Goal: Leave review/rating: Share an evaluation or opinion about a product, service, or content

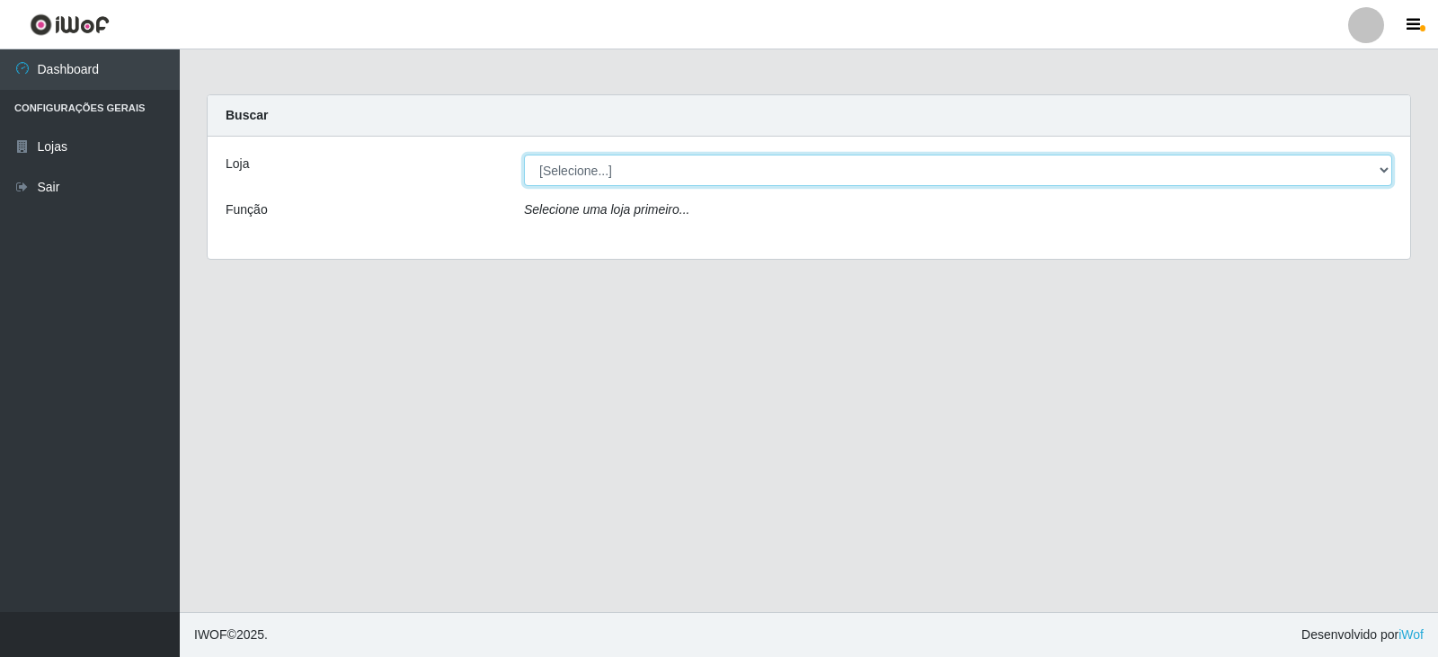
click at [663, 178] on select "[Selecione...] Queiroz Atacadão - Catolé do Rocha" at bounding box center [958, 170] width 868 height 31
select select "500"
click at [524, 155] on select "[Selecione...] Queiroz Atacadão - Catolé do Rocha" at bounding box center [958, 170] width 868 height 31
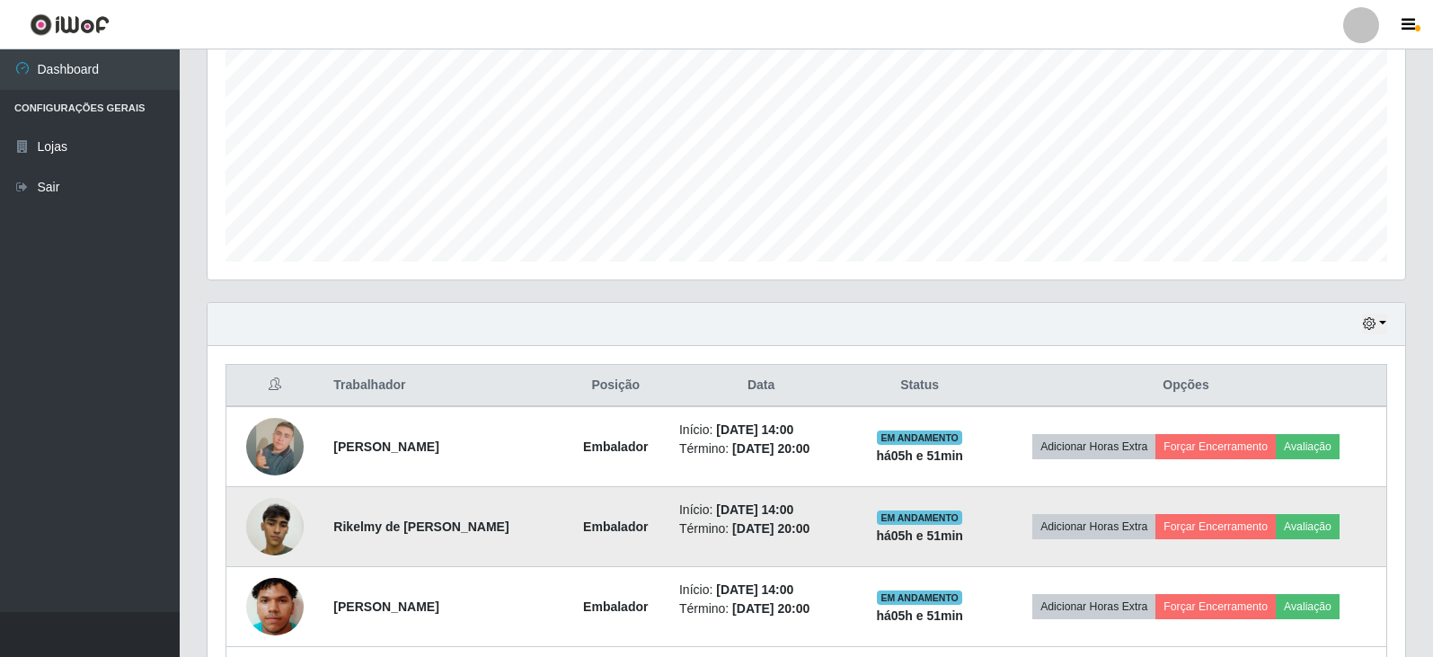
scroll to position [537, 0]
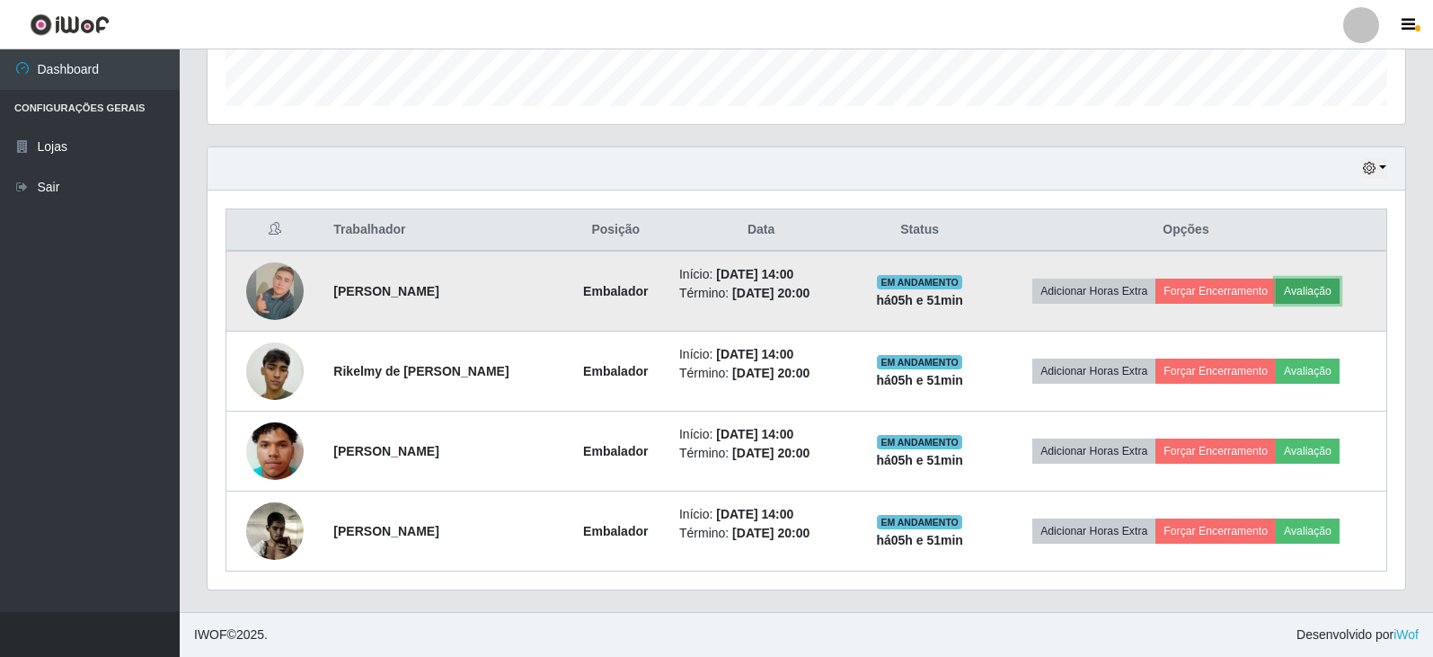
click at [1313, 291] on button "Avaliação" at bounding box center [1308, 291] width 64 height 25
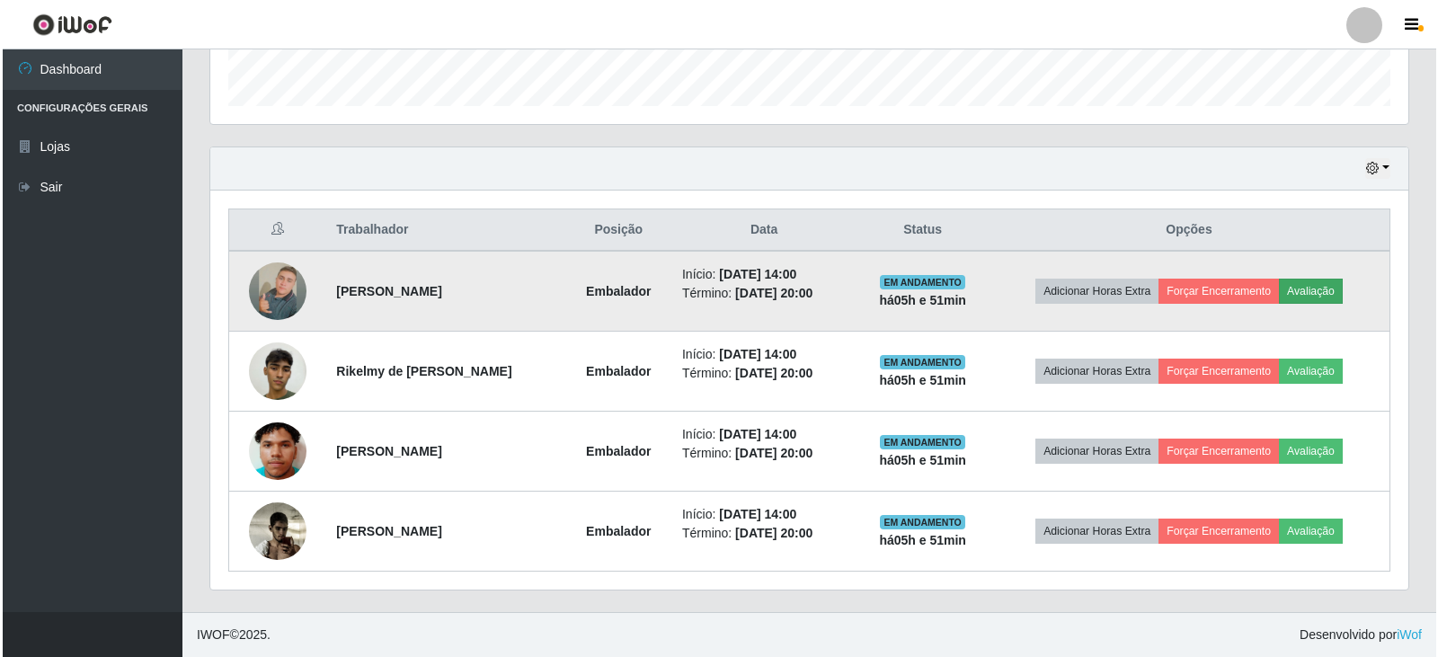
scroll to position [373, 1189]
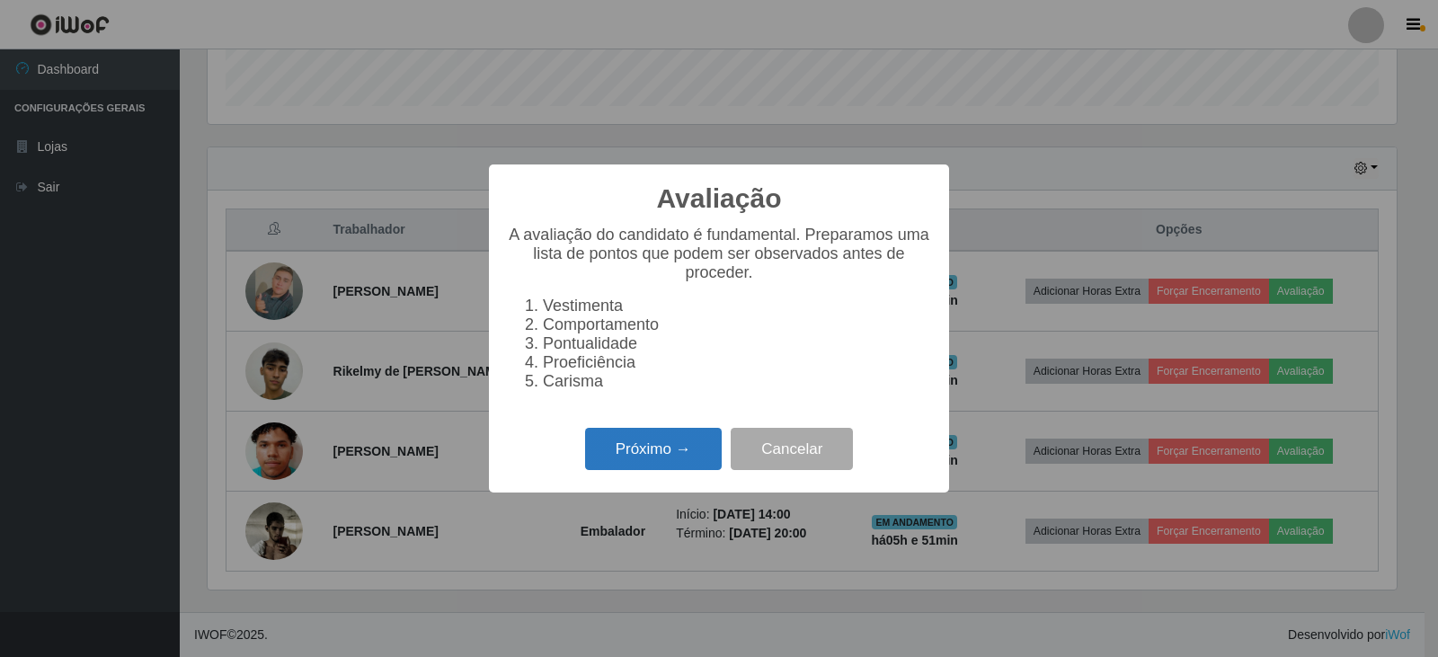
click at [611, 467] on button "Próximo →" at bounding box center [653, 449] width 137 height 42
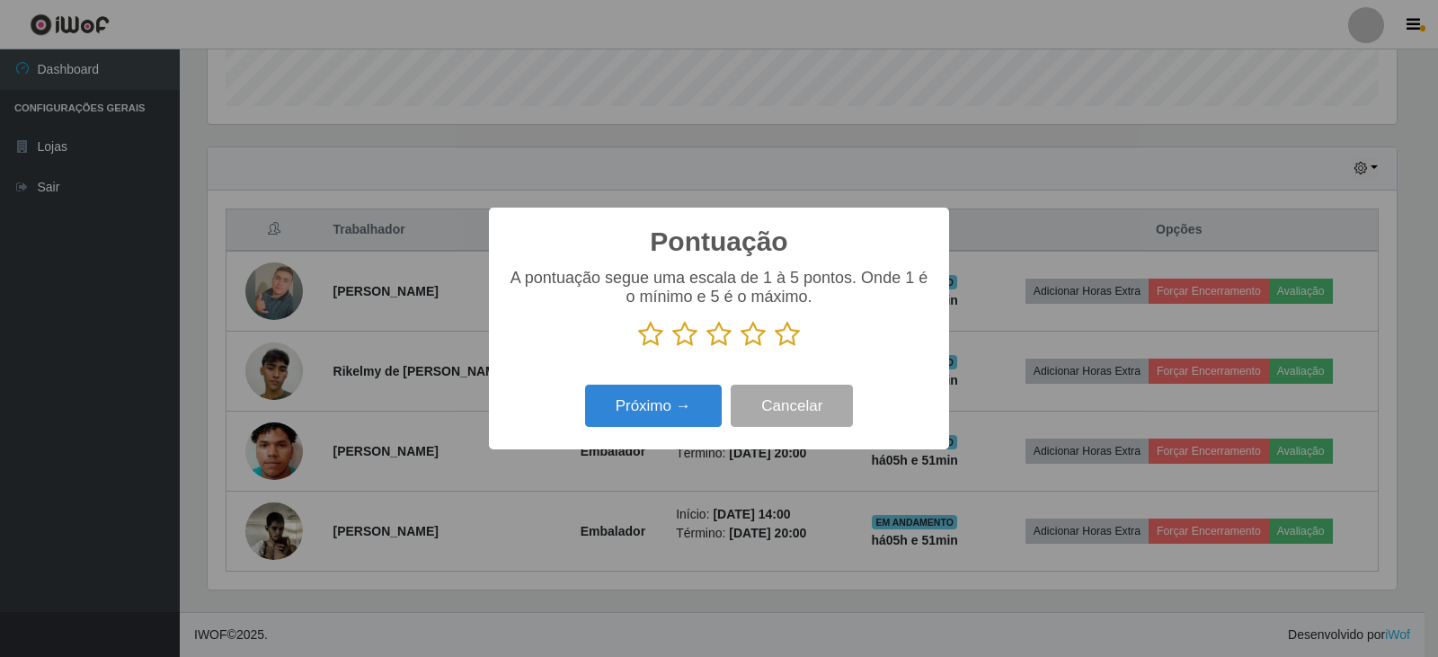
click at [783, 345] on icon at bounding box center [787, 334] width 25 height 27
click at [775, 348] on input "radio" at bounding box center [775, 348] width 0 height 0
click at [695, 401] on button "Próximo →" at bounding box center [653, 406] width 137 height 42
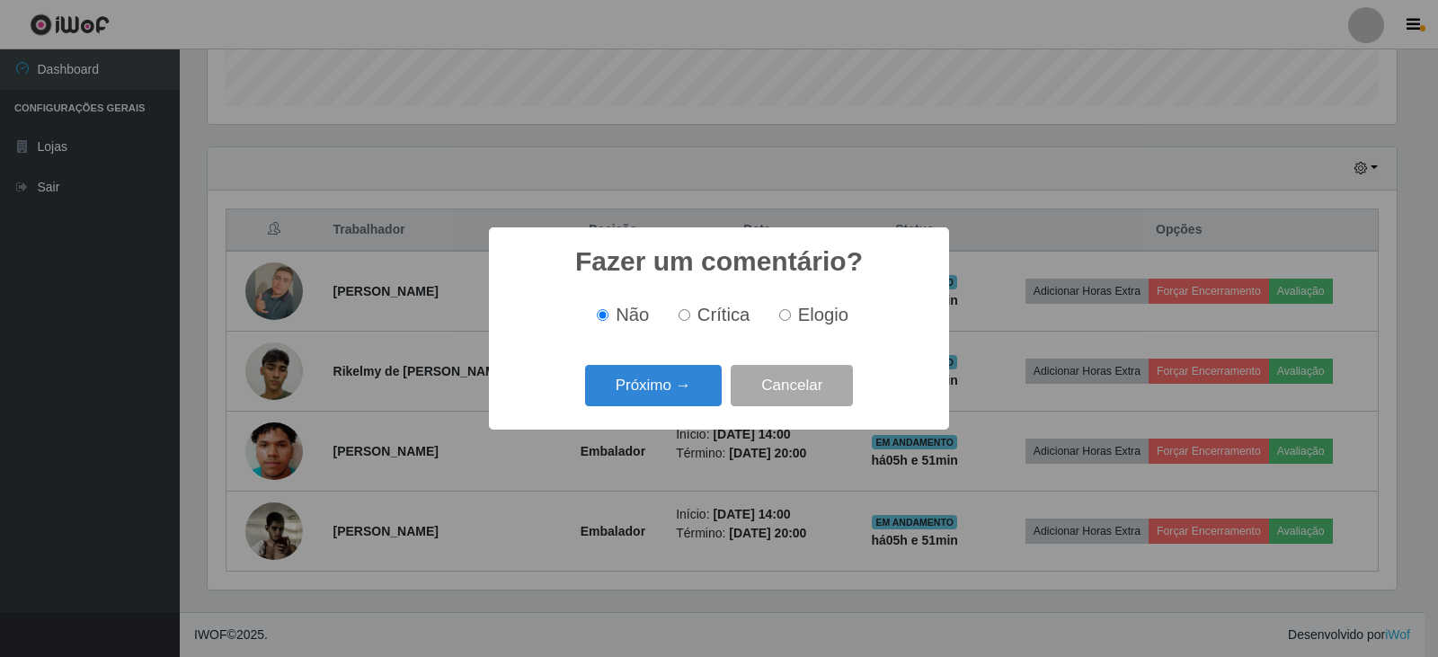
click at [787, 314] on input "Elogio" at bounding box center [785, 315] width 12 height 12
radio input "true"
click at [686, 394] on button "Próximo →" at bounding box center [653, 386] width 137 height 42
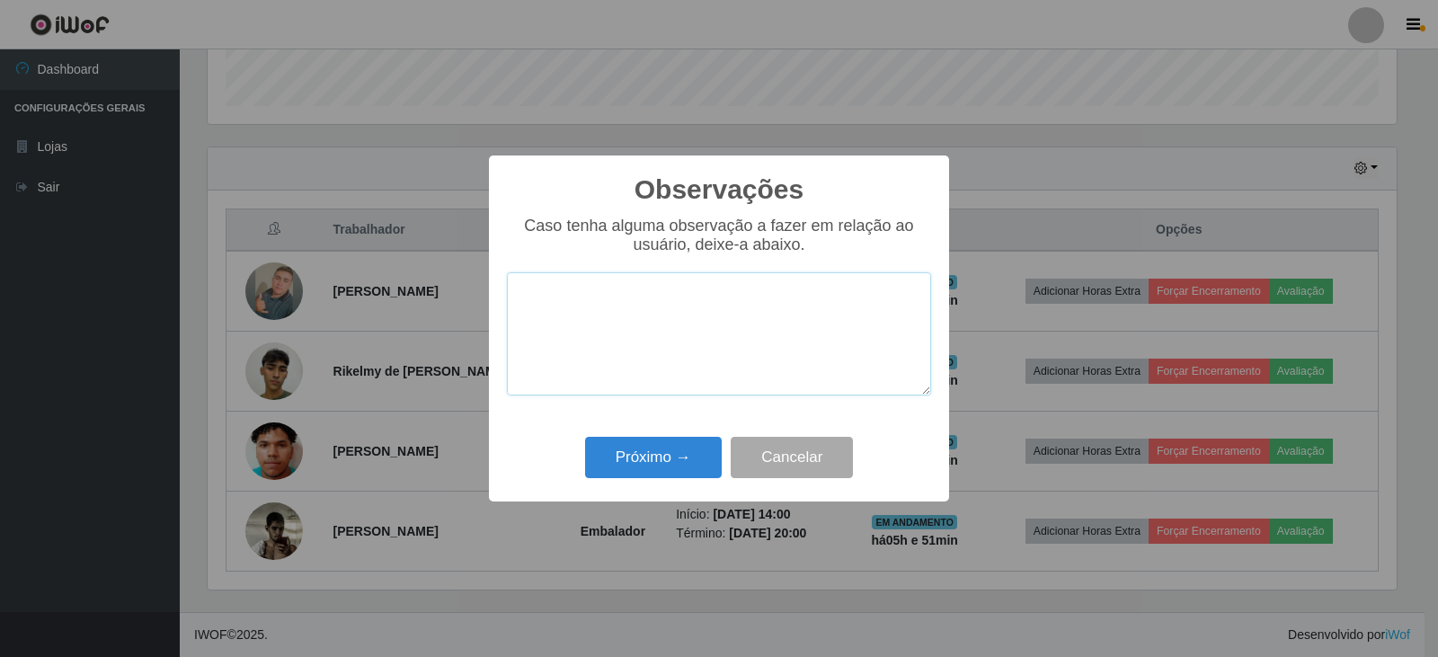
click at [634, 340] on textarea at bounding box center [719, 333] width 424 height 123
type textarea "BOM DESEMPENHO"
click at [677, 460] on button "Próximo →" at bounding box center [653, 458] width 137 height 42
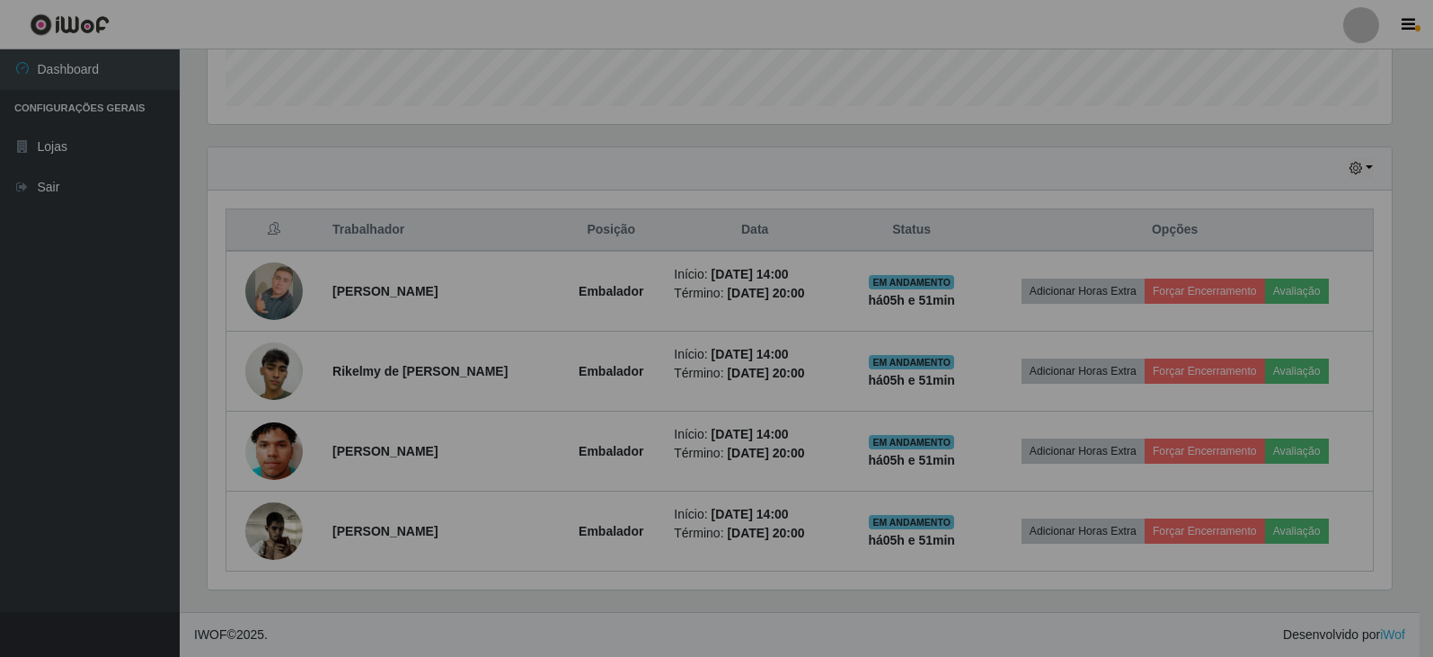
scroll to position [373, 1198]
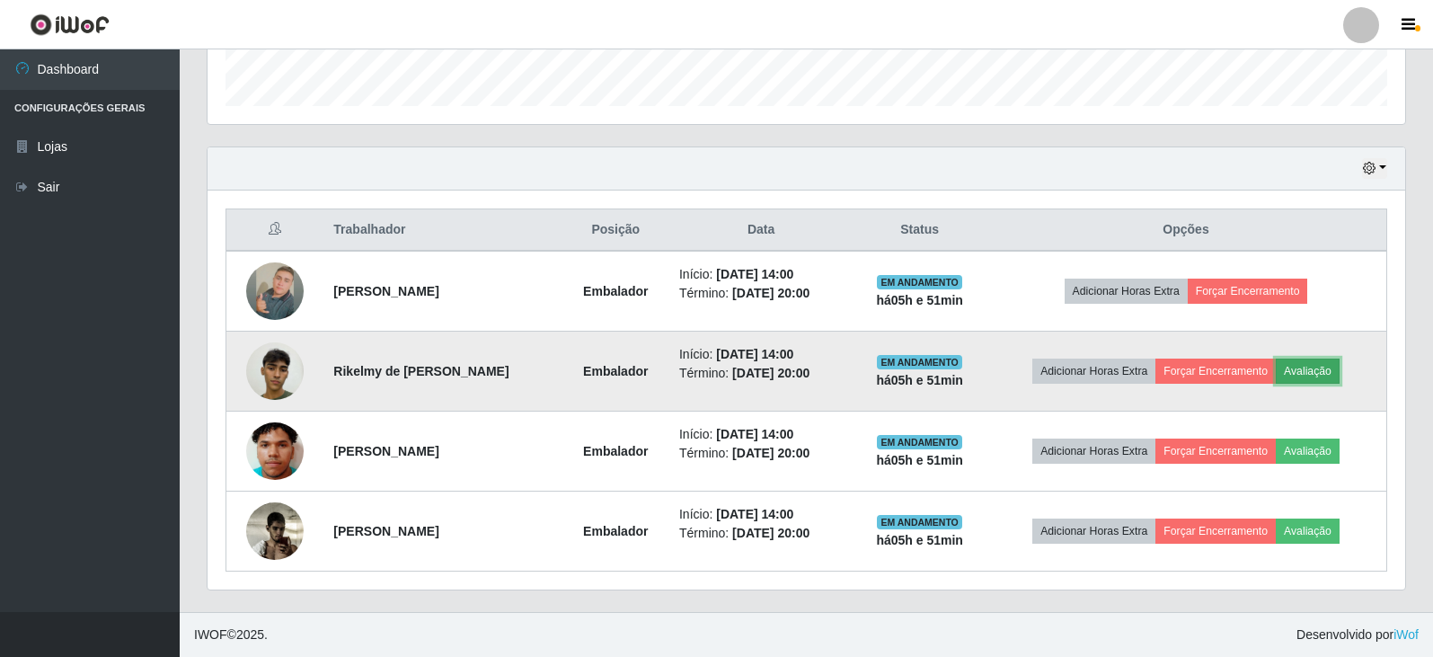
click at [1308, 371] on button "Avaliação" at bounding box center [1308, 371] width 64 height 25
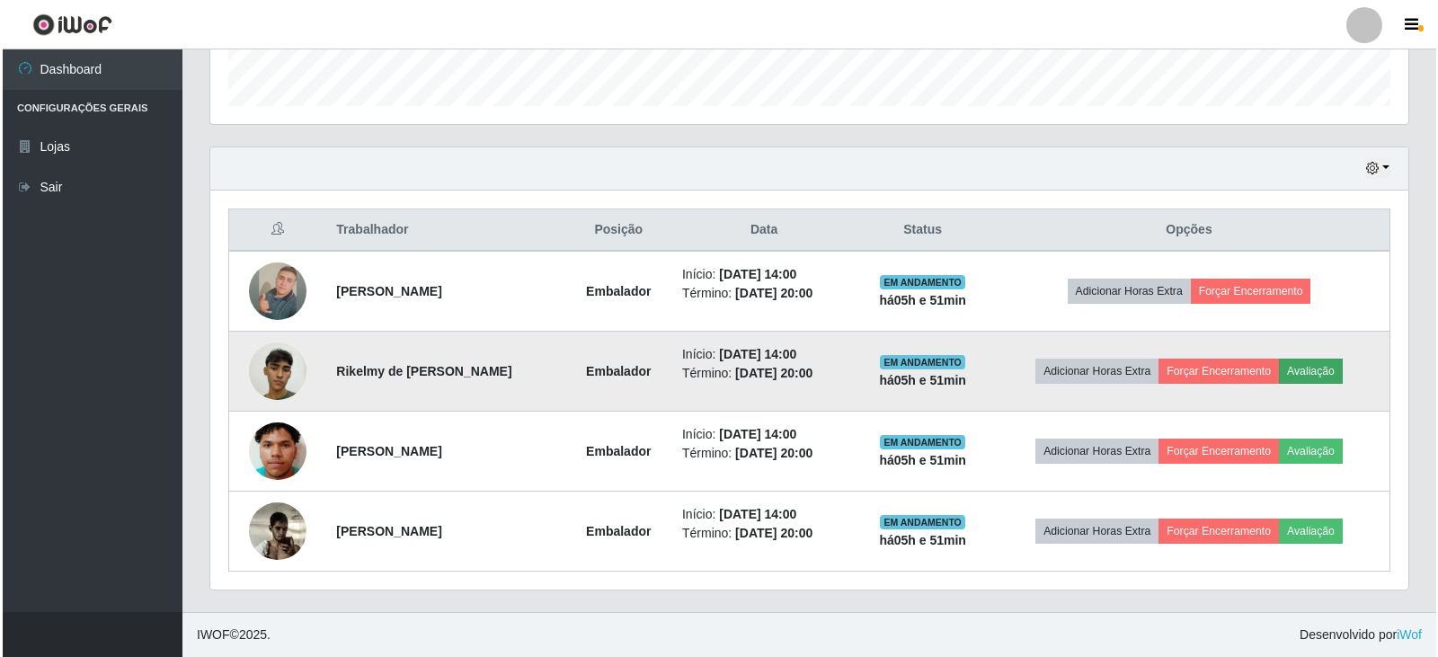
scroll to position [373, 1189]
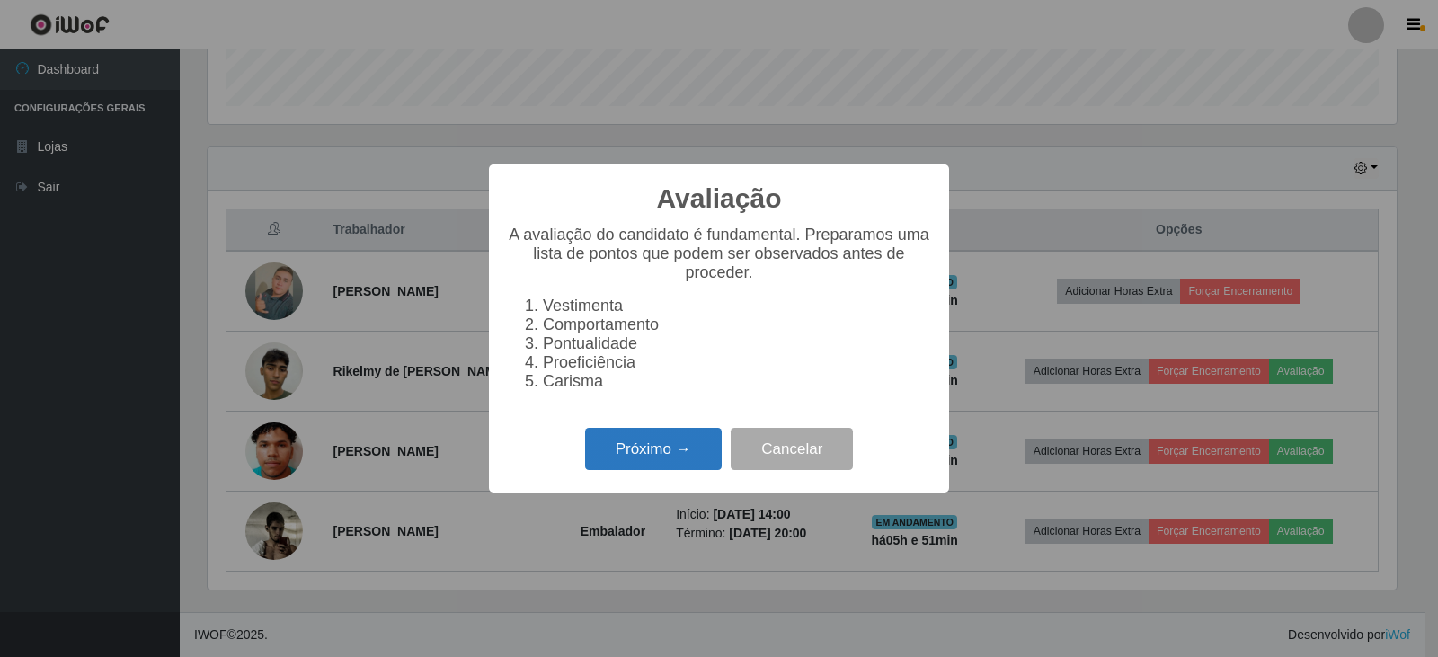
click at [682, 466] on button "Próximo →" at bounding box center [653, 449] width 137 height 42
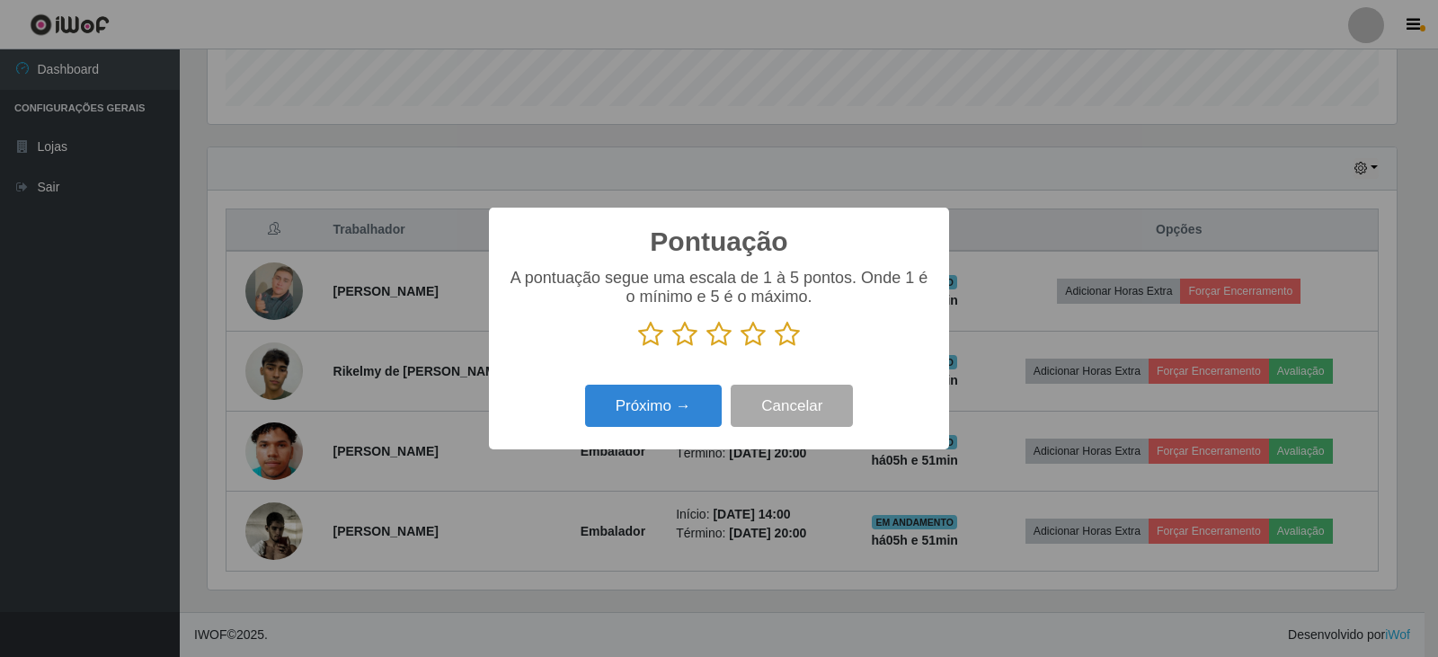
click at [796, 333] on icon at bounding box center [787, 334] width 25 height 27
click at [775, 348] on input "radio" at bounding box center [775, 348] width 0 height 0
click at [693, 421] on button "Próximo →" at bounding box center [653, 406] width 137 height 42
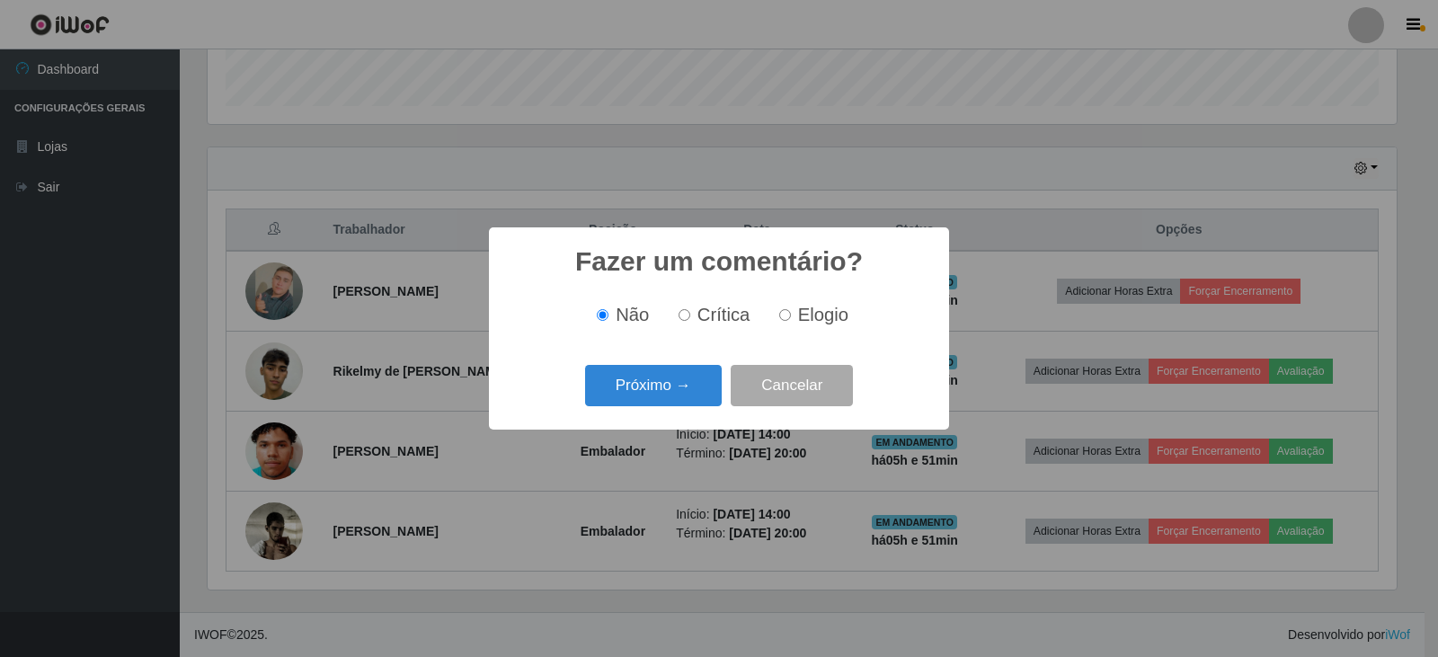
click at [788, 312] on input "Elogio" at bounding box center [785, 315] width 12 height 12
radio input "true"
click at [691, 399] on button "Próximo →" at bounding box center [653, 386] width 137 height 42
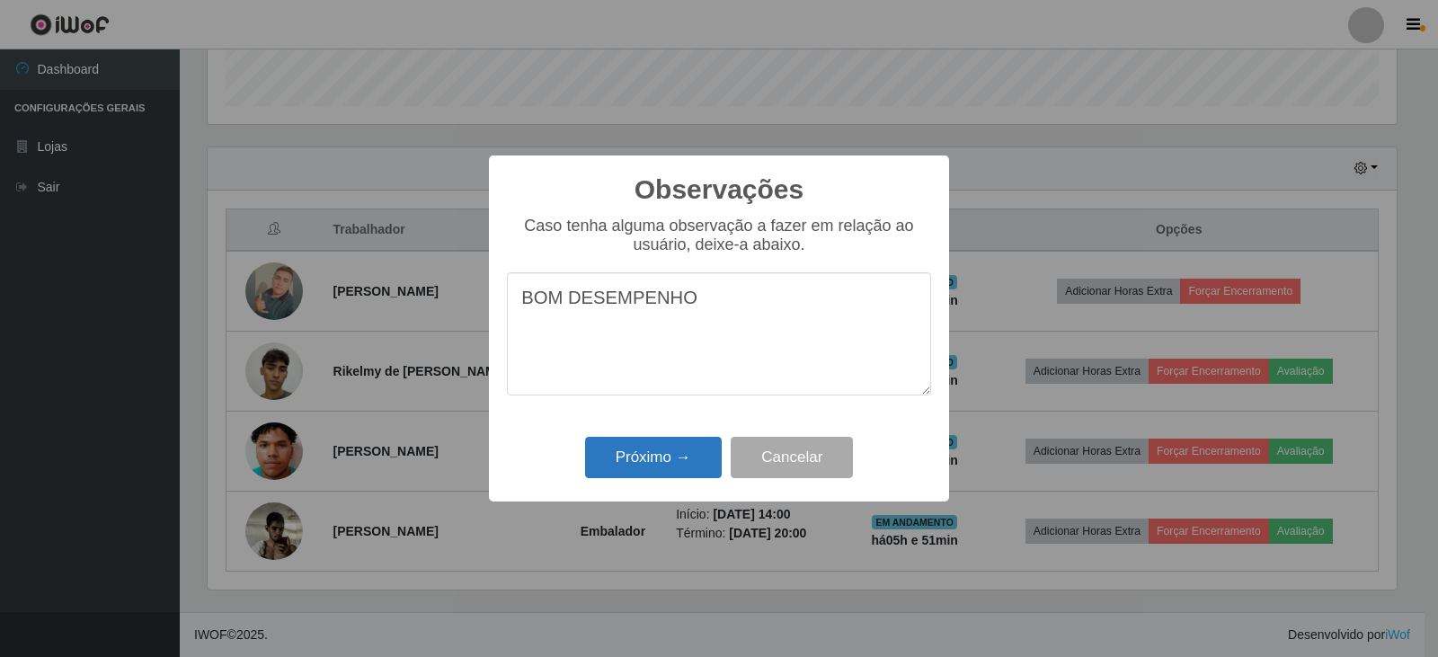
type textarea "BOM DESEMPENHO"
click at [651, 470] on button "Próximo →" at bounding box center [653, 458] width 137 height 42
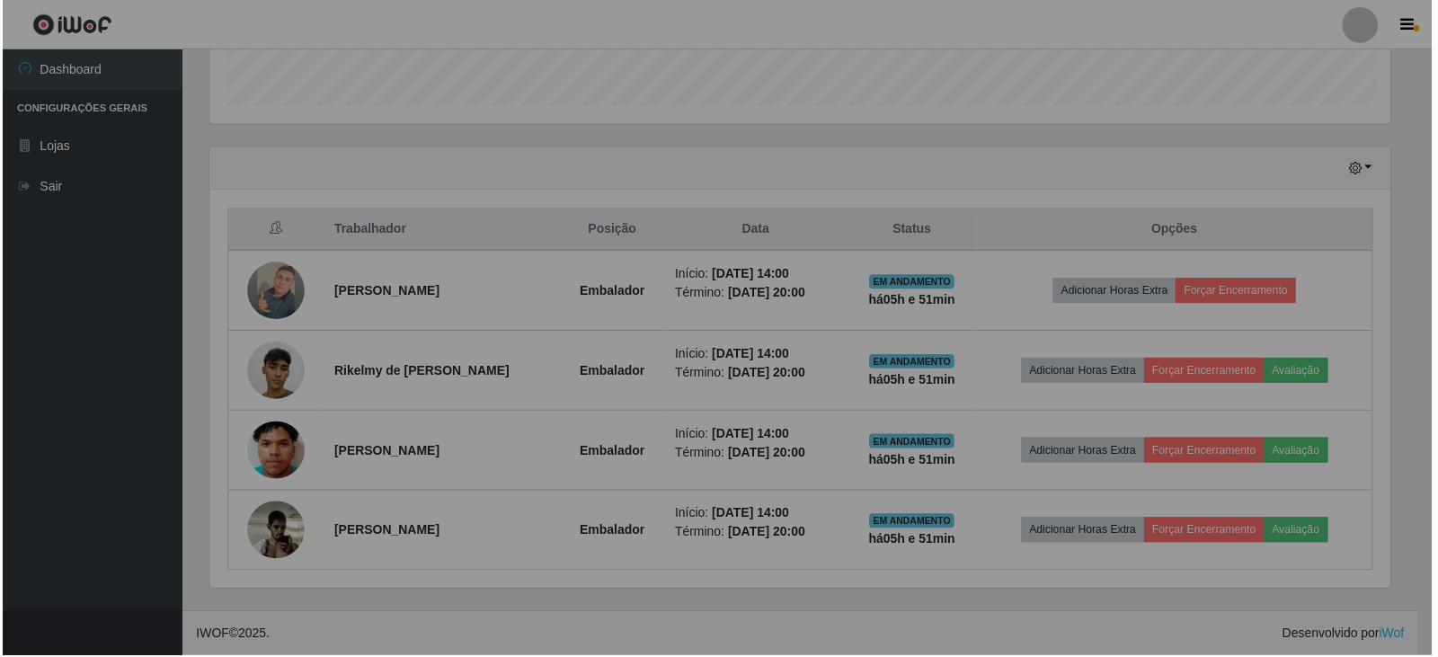
scroll to position [373, 1198]
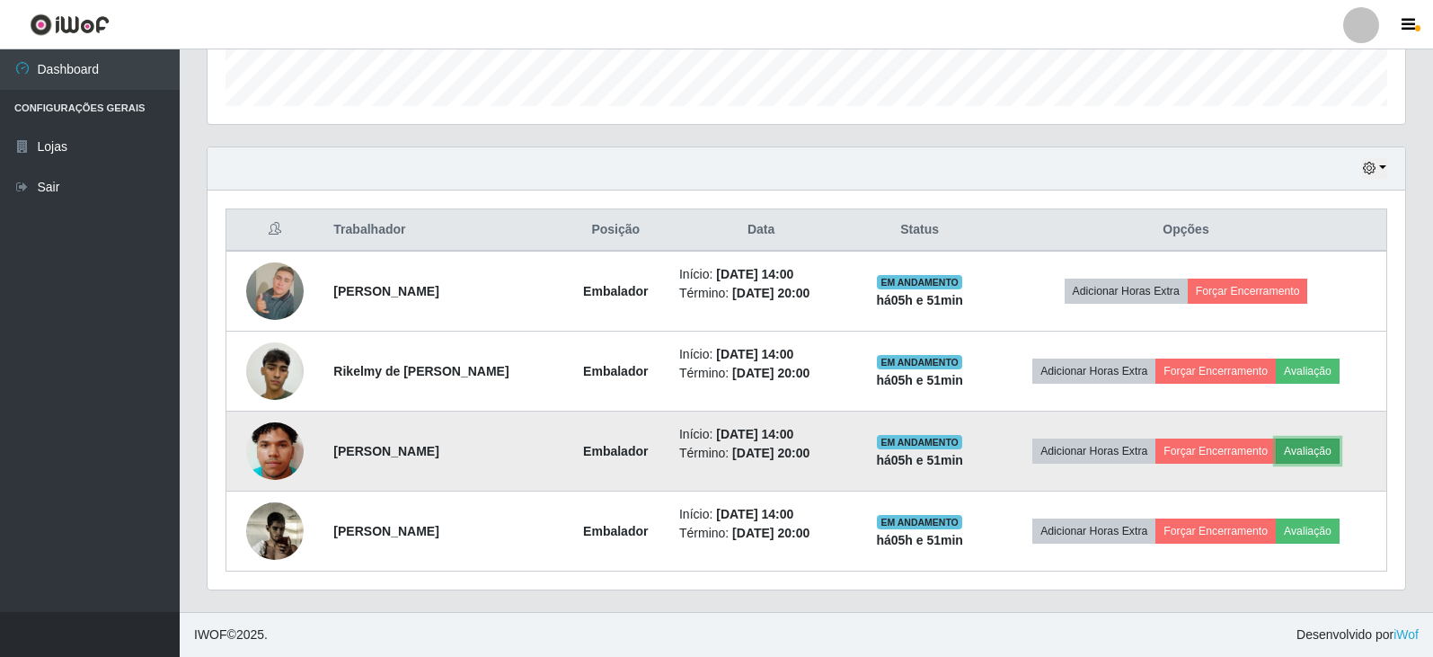
click at [1316, 448] on button "Avaliação" at bounding box center [1308, 451] width 64 height 25
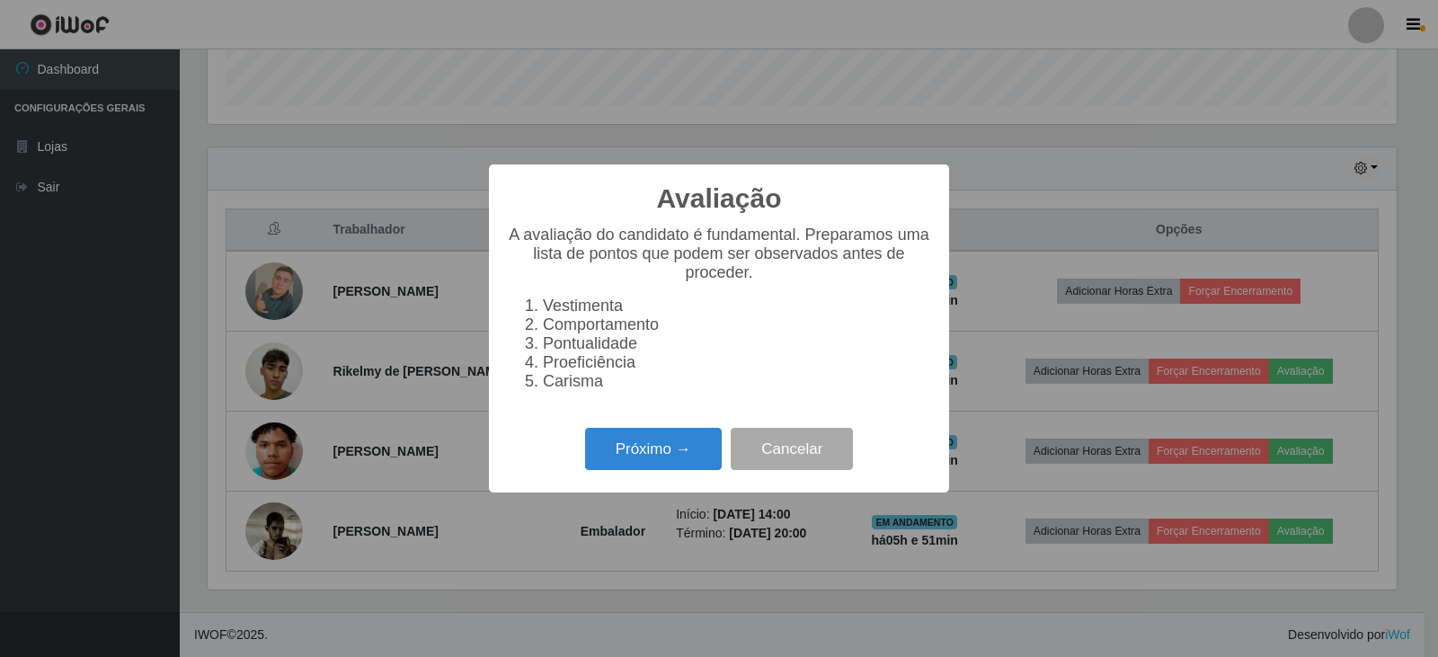
scroll to position [373, 1189]
click at [690, 470] on button "Próximo →" at bounding box center [653, 449] width 137 height 42
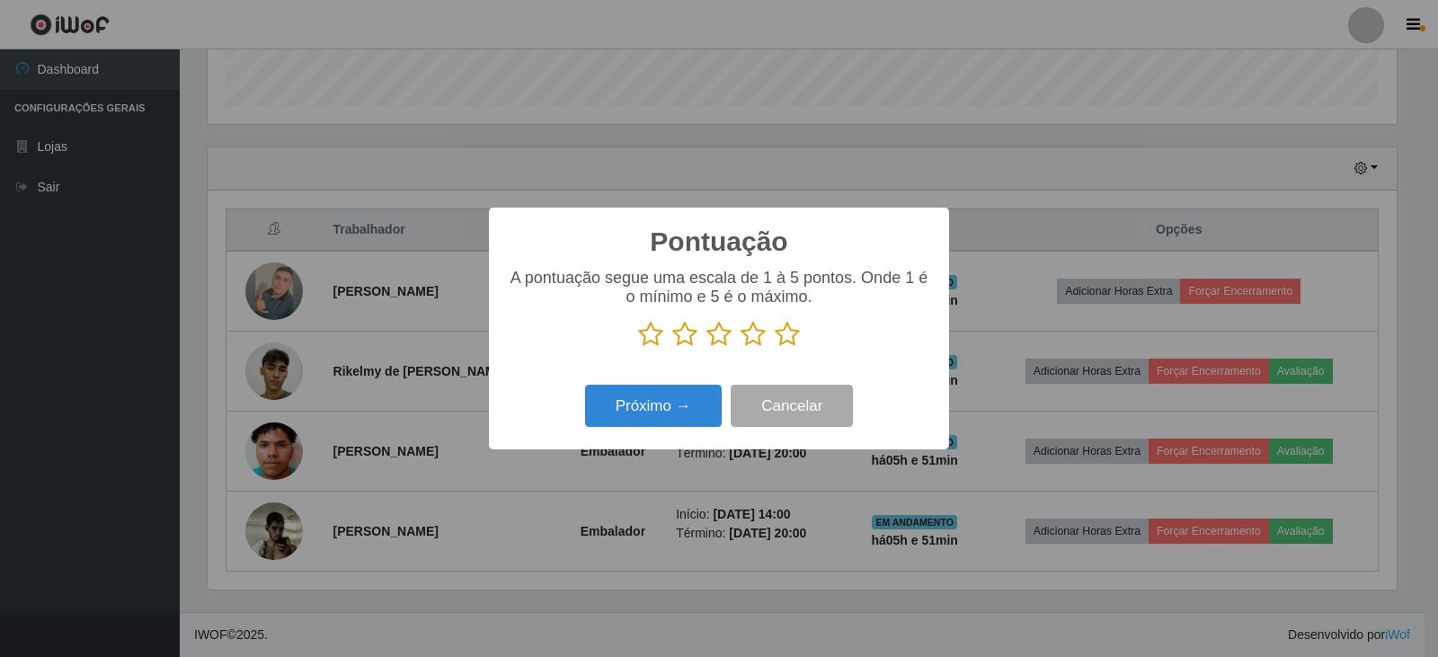
click at [756, 338] on icon at bounding box center [753, 334] width 25 height 27
click at [741, 348] on input "radio" at bounding box center [741, 348] width 0 height 0
click at [670, 392] on button "Próximo →" at bounding box center [653, 406] width 137 height 42
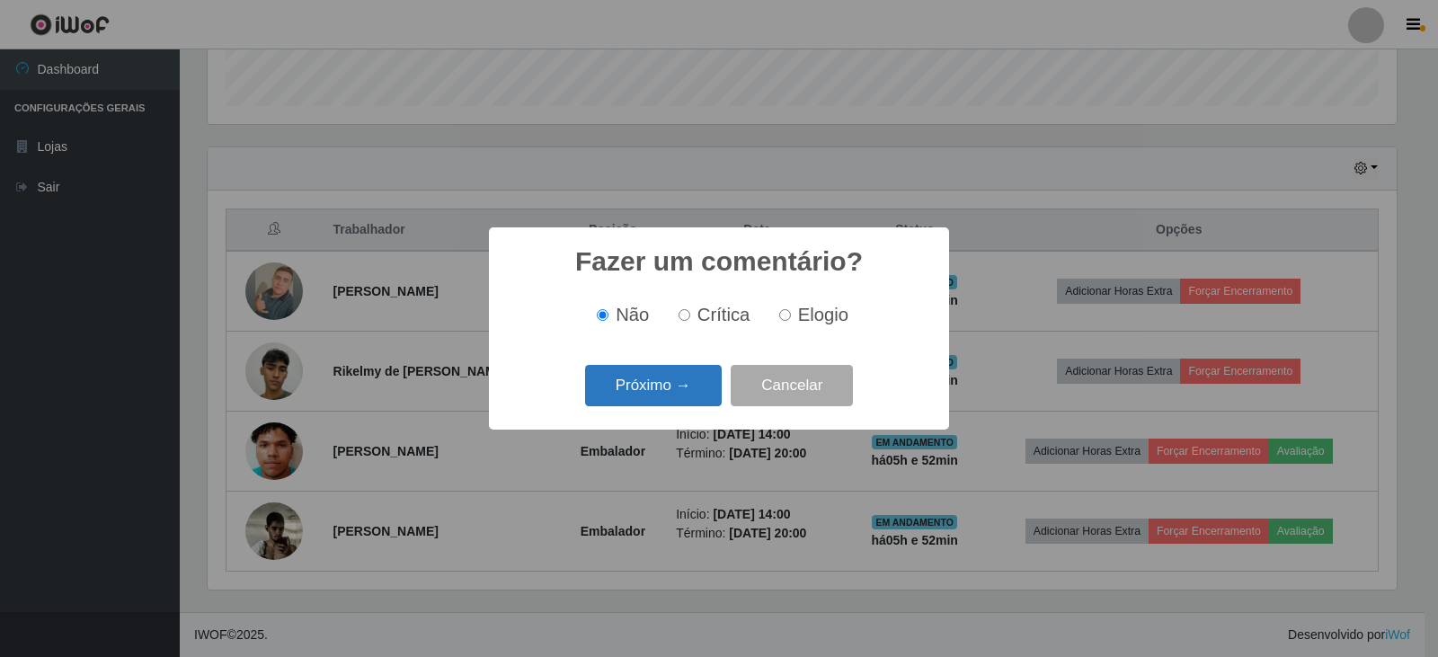
click at [666, 400] on button "Próximo →" at bounding box center [653, 386] width 137 height 42
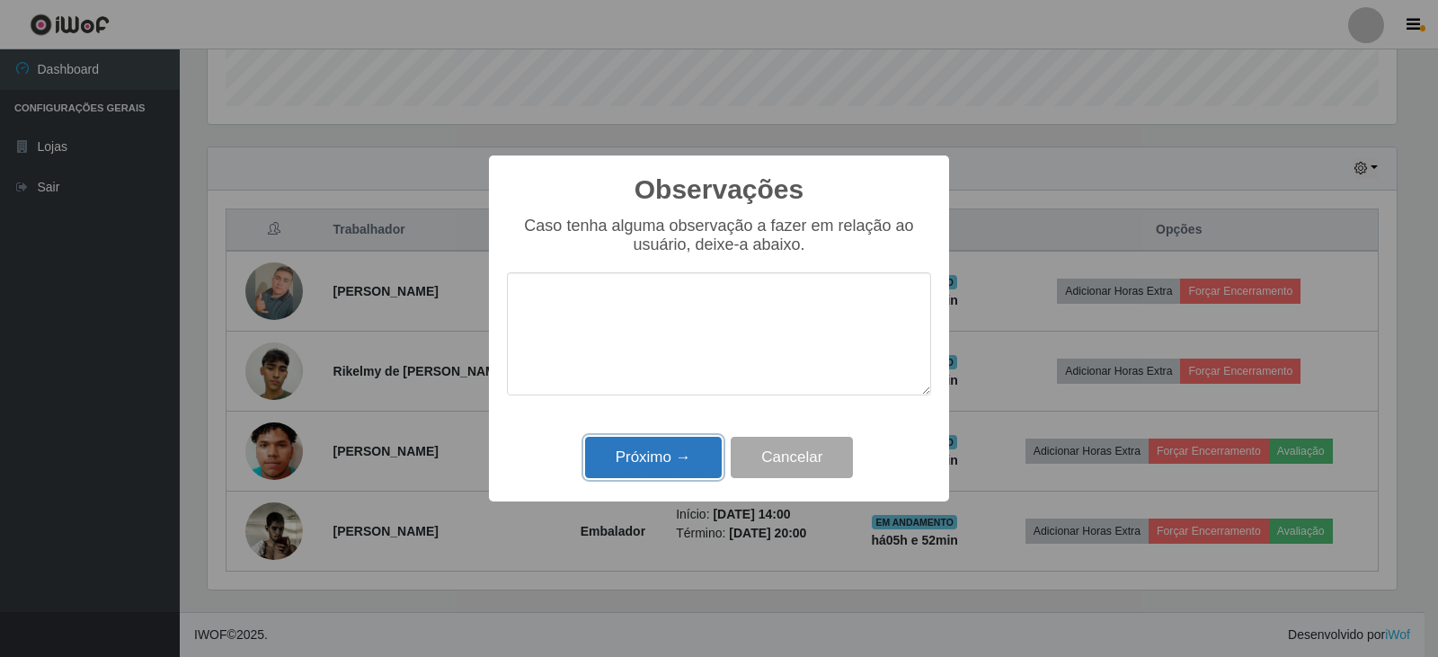
click at [666, 458] on button "Próximo →" at bounding box center [653, 458] width 137 height 42
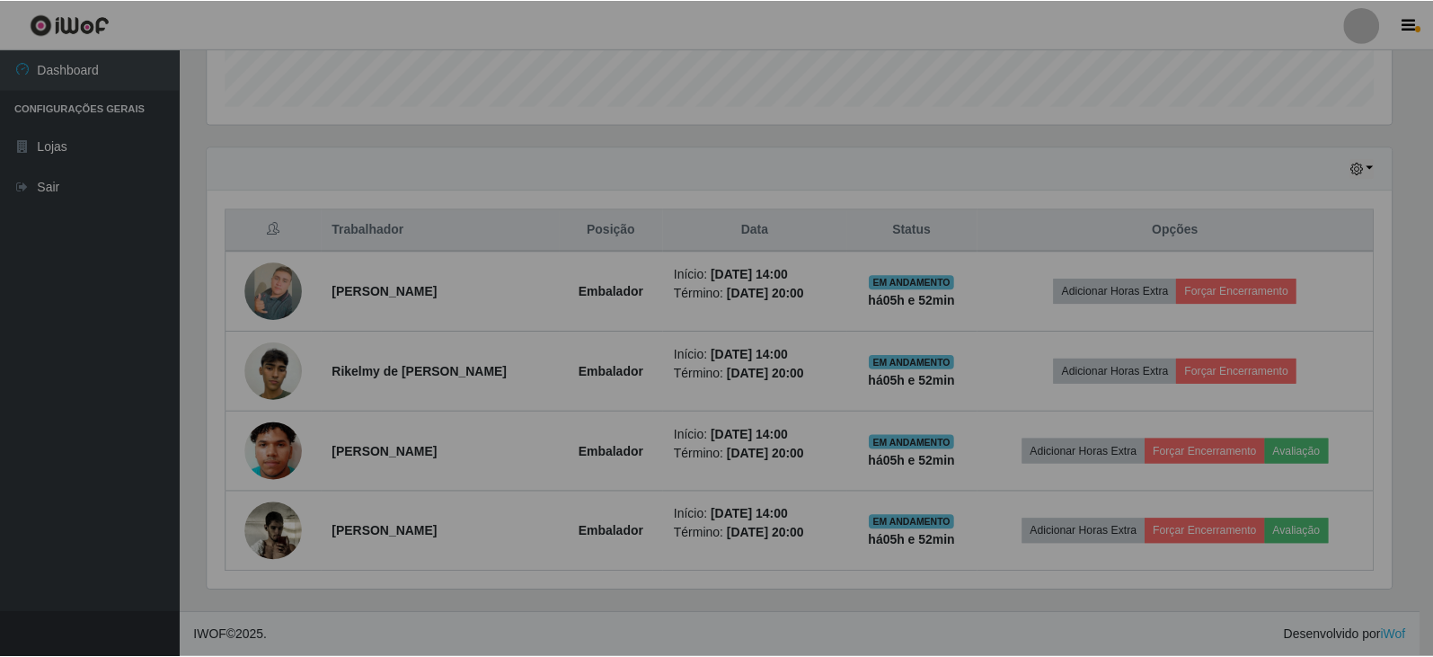
scroll to position [373, 1198]
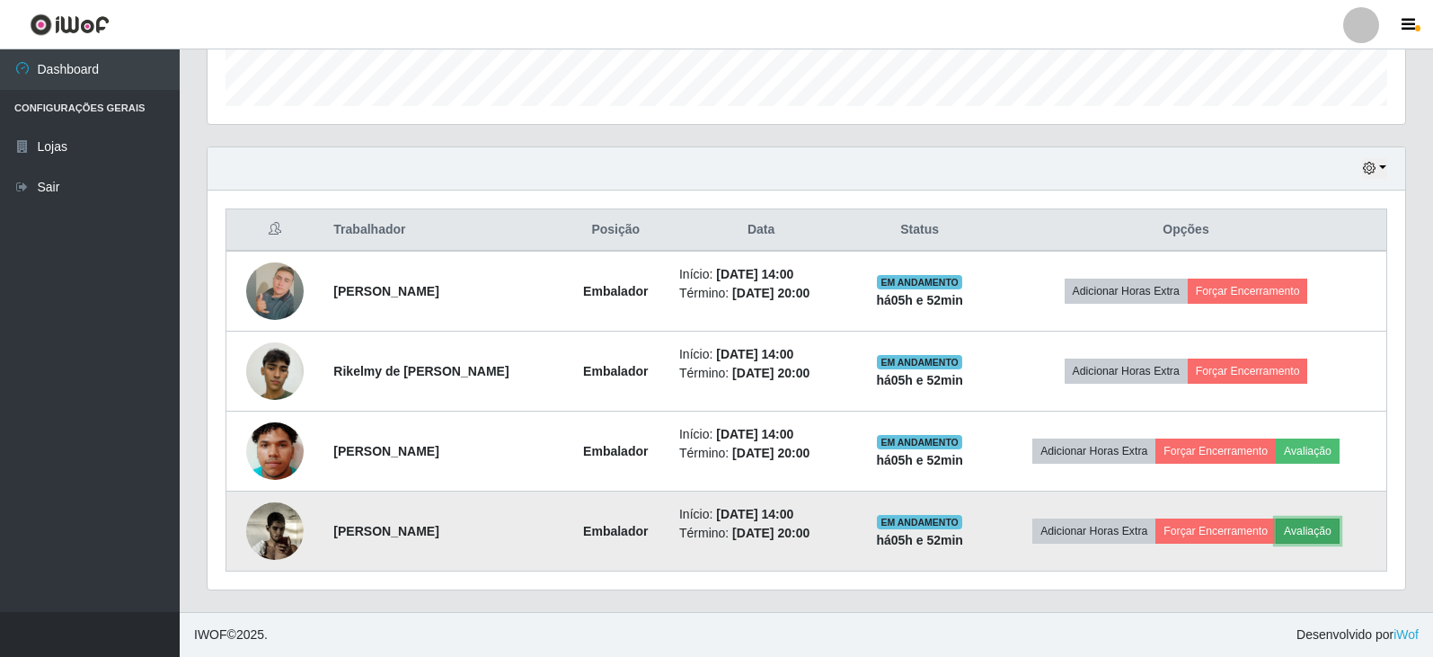
click at [1308, 531] on button "Avaliação" at bounding box center [1308, 531] width 64 height 25
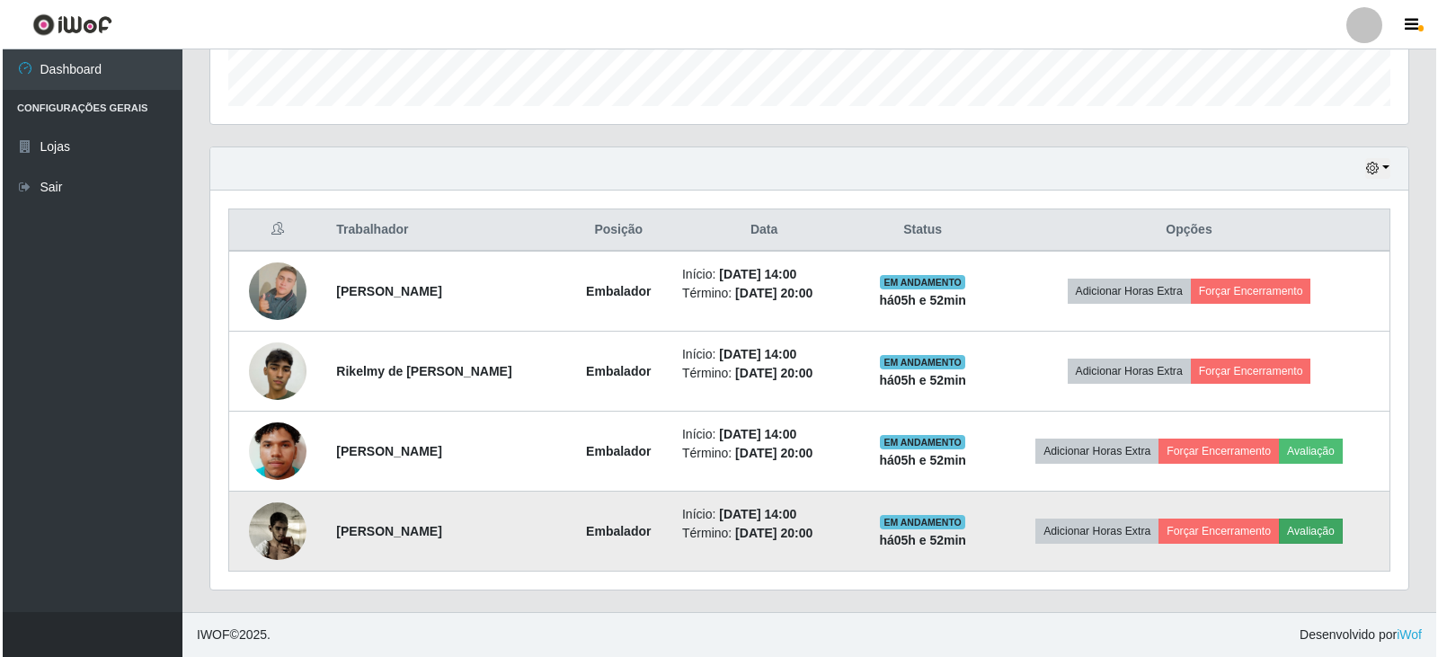
scroll to position [373, 1189]
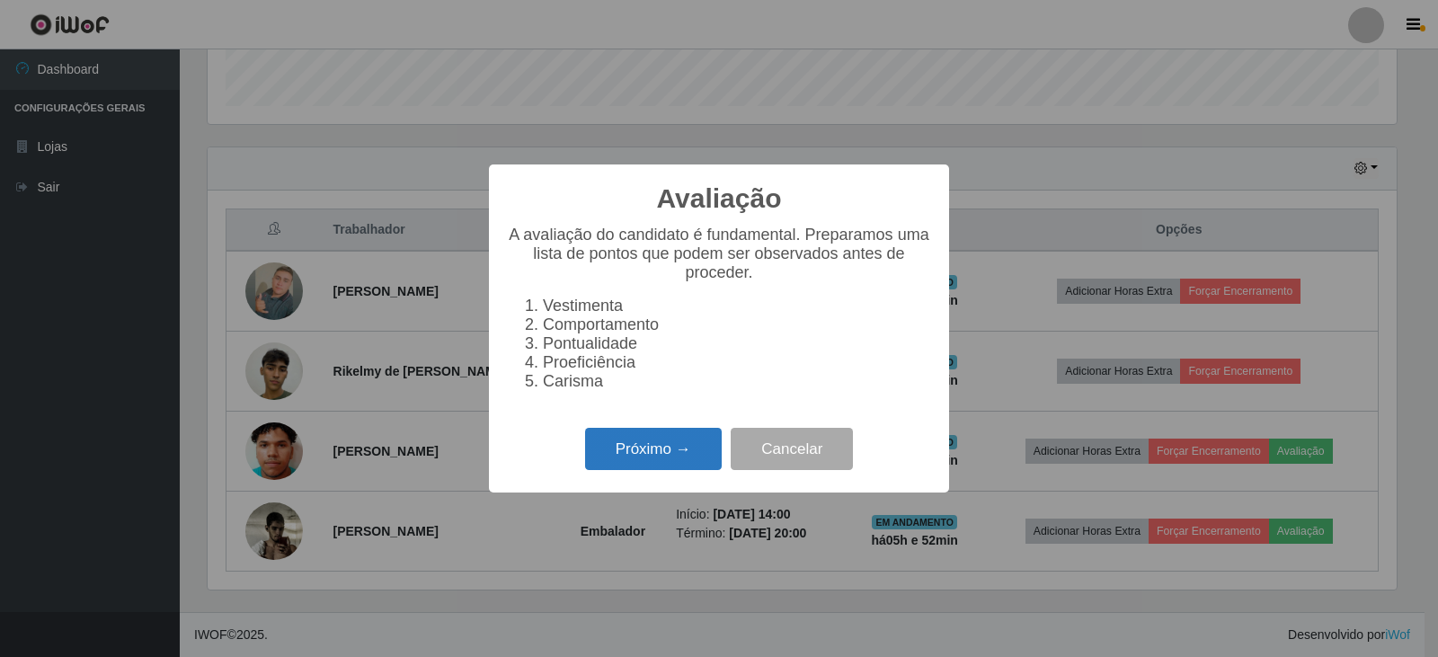
click at [664, 470] on button "Próximo →" at bounding box center [653, 449] width 137 height 42
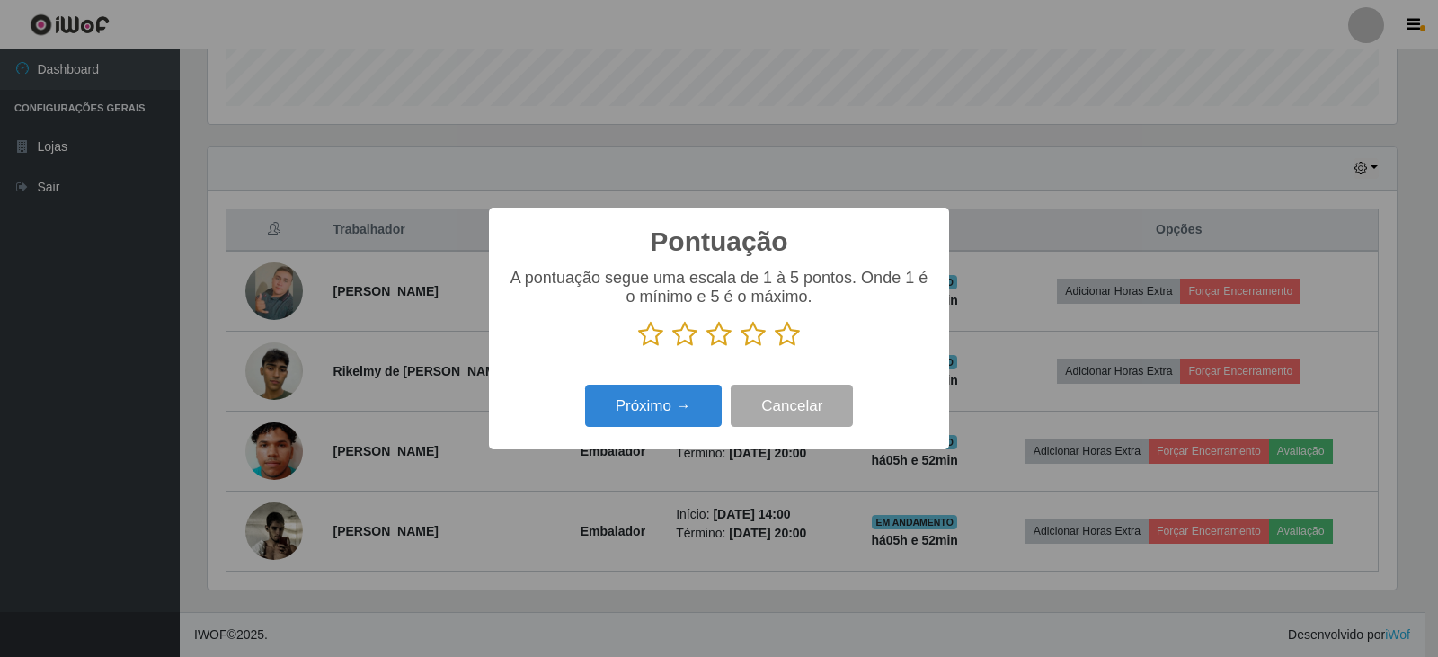
scroll to position [898369, 897553]
click at [758, 334] on icon at bounding box center [753, 334] width 25 height 27
click at [741, 348] on input "radio" at bounding box center [741, 348] width 0 height 0
click at [694, 396] on button "Próximo →" at bounding box center [653, 406] width 137 height 42
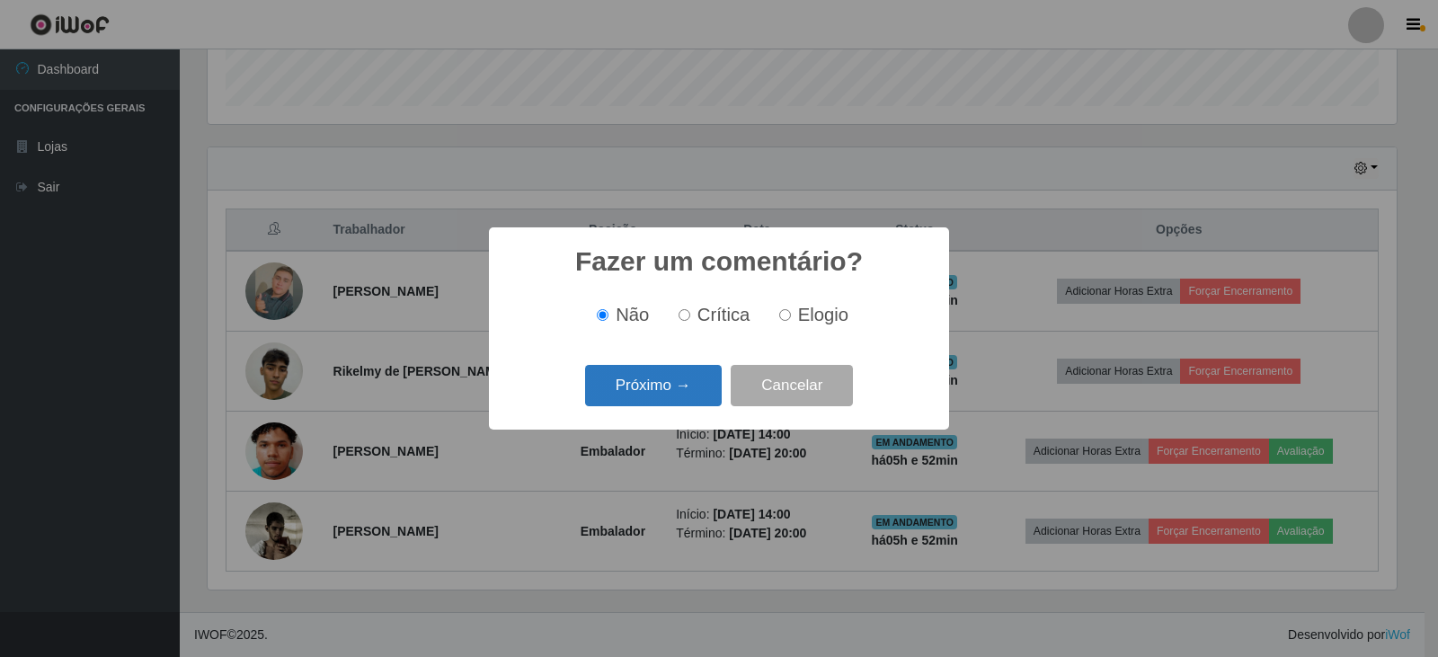
click at [709, 384] on button "Próximo →" at bounding box center [653, 386] width 137 height 42
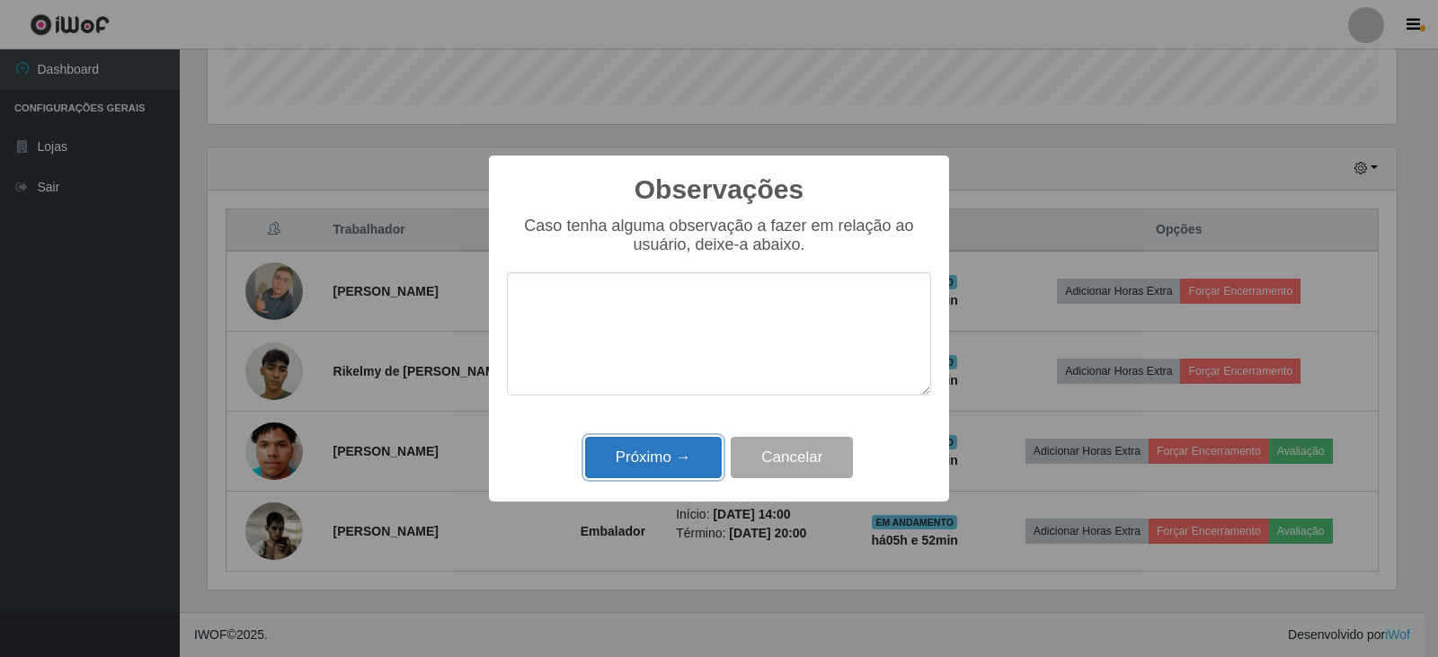
click at [688, 465] on button "Próximo →" at bounding box center [653, 458] width 137 height 42
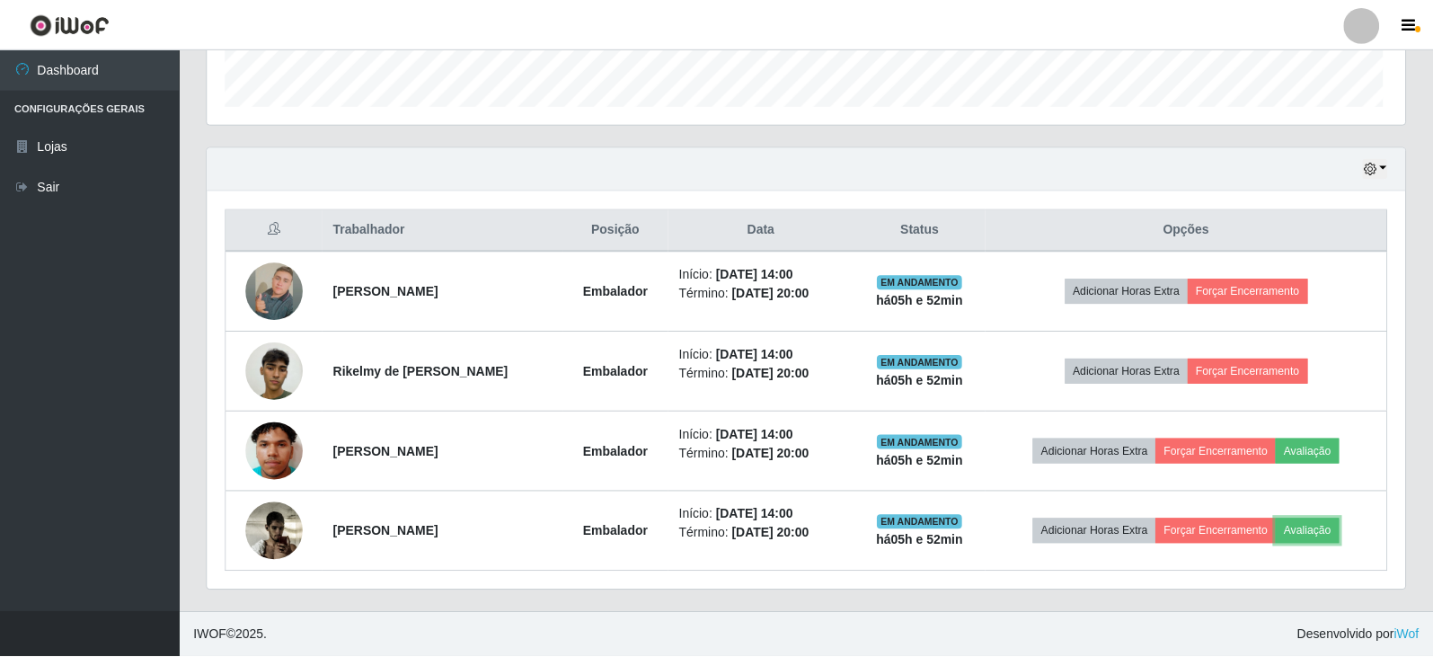
scroll to position [373, 1198]
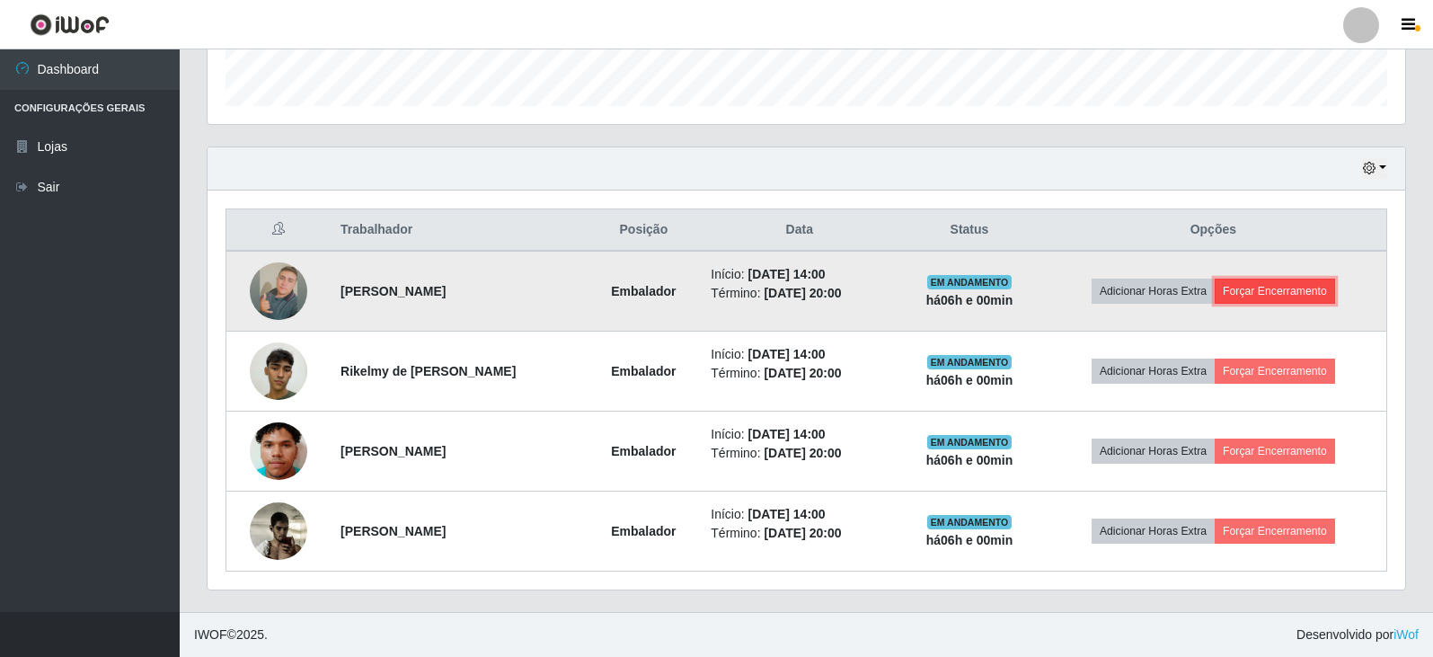
click at [1278, 284] on button "Forçar Encerramento" at bounding box center [1275, 291] width 120 height 25
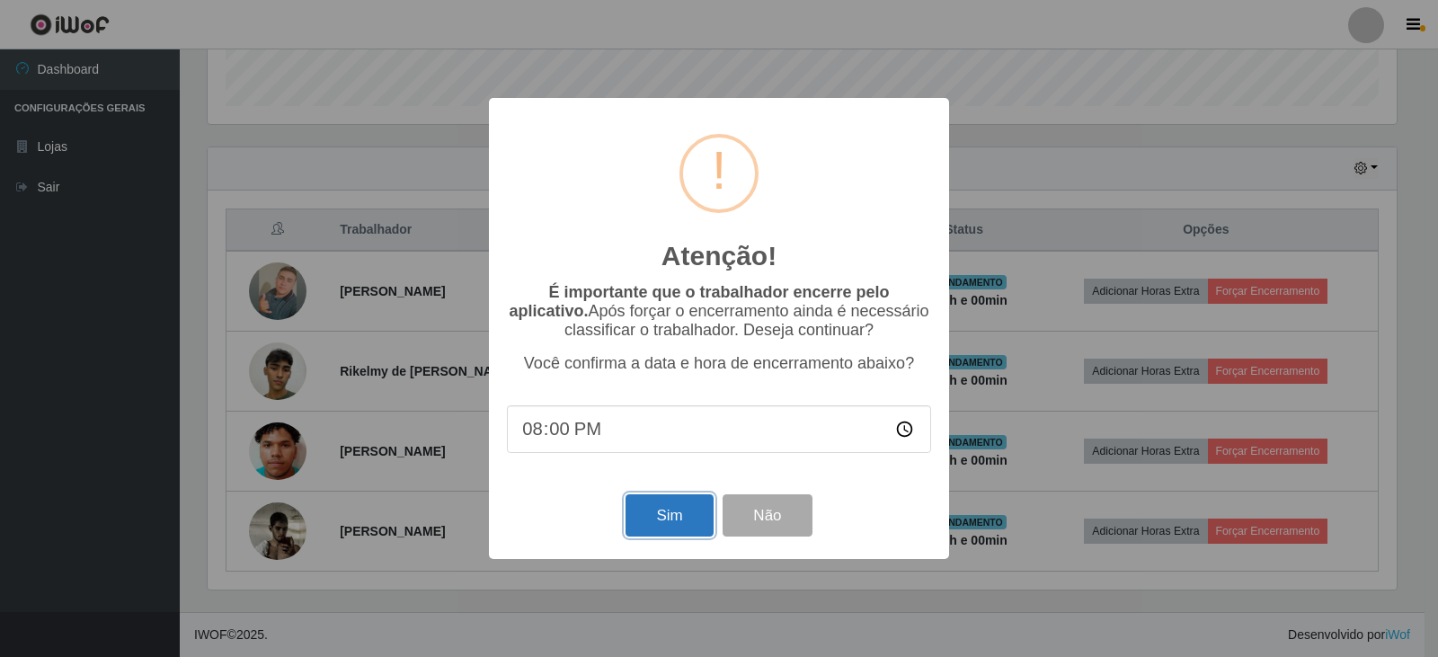
click at [656, 518] on button "Sim" at bounding box center [669, 515] width 87 height 42
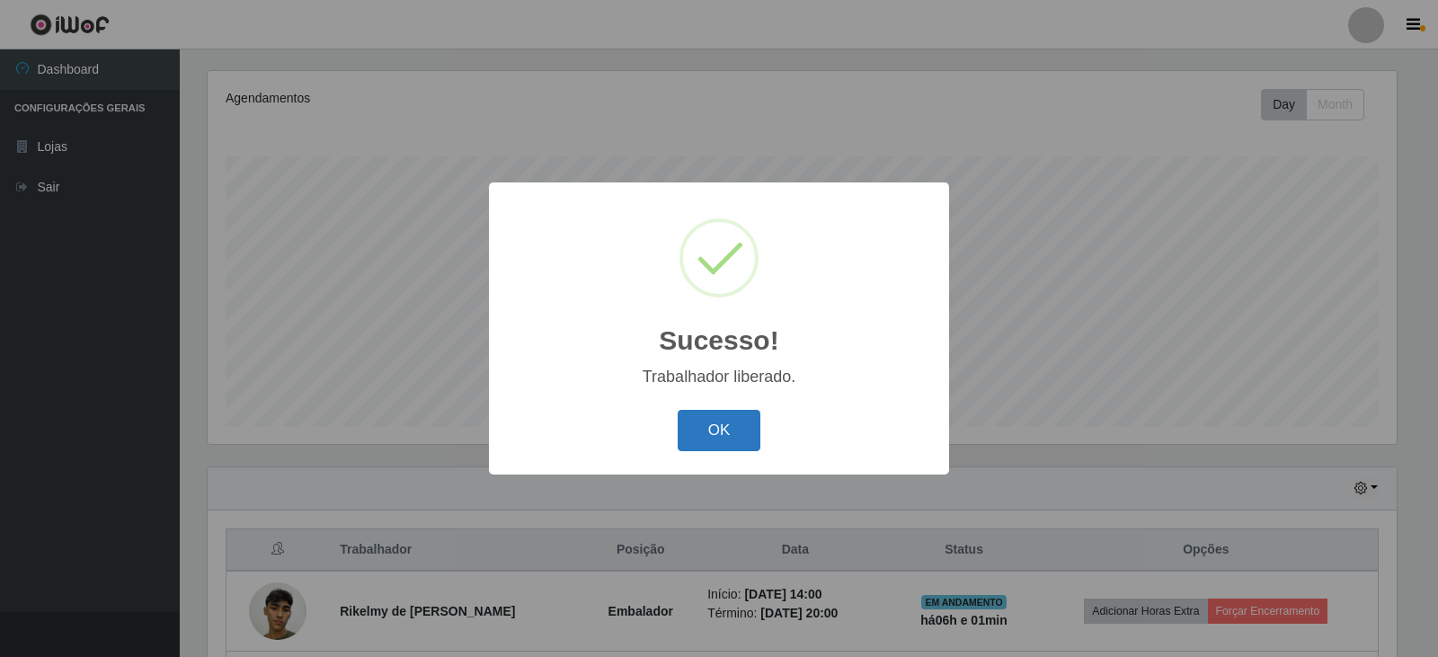
click at [728, 441] on button "OK" at bounding box center [720, 431] width 84 height 42
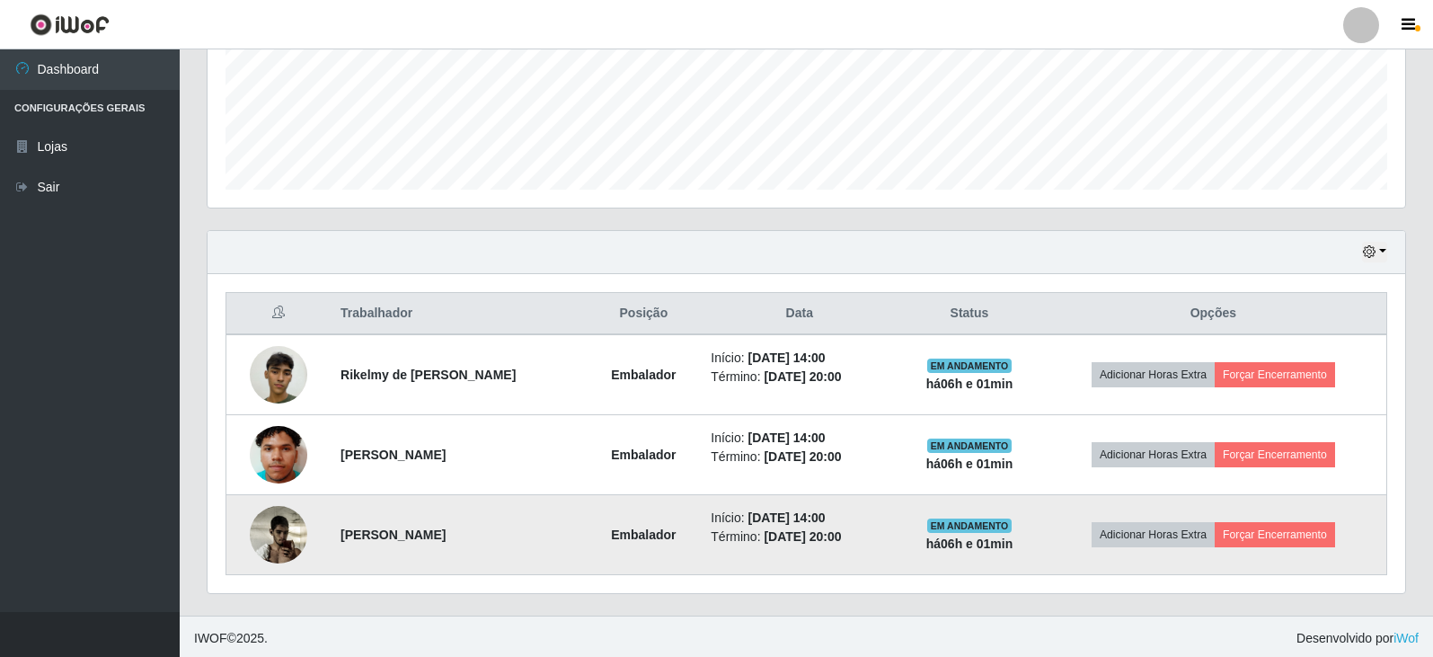
scroll to position [457, 0]
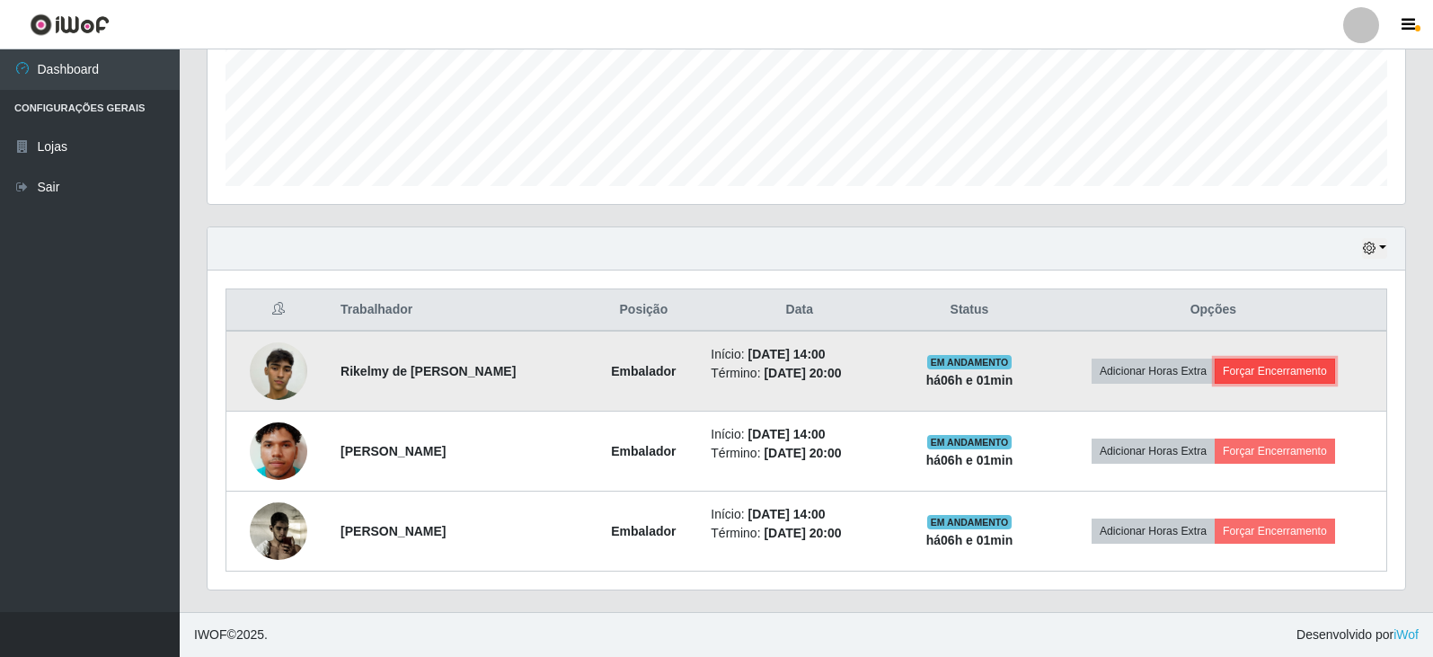
click at [1294, 368] on button "Forçar Encerramento" at bounding box center [1275, 371] width 120 height 25
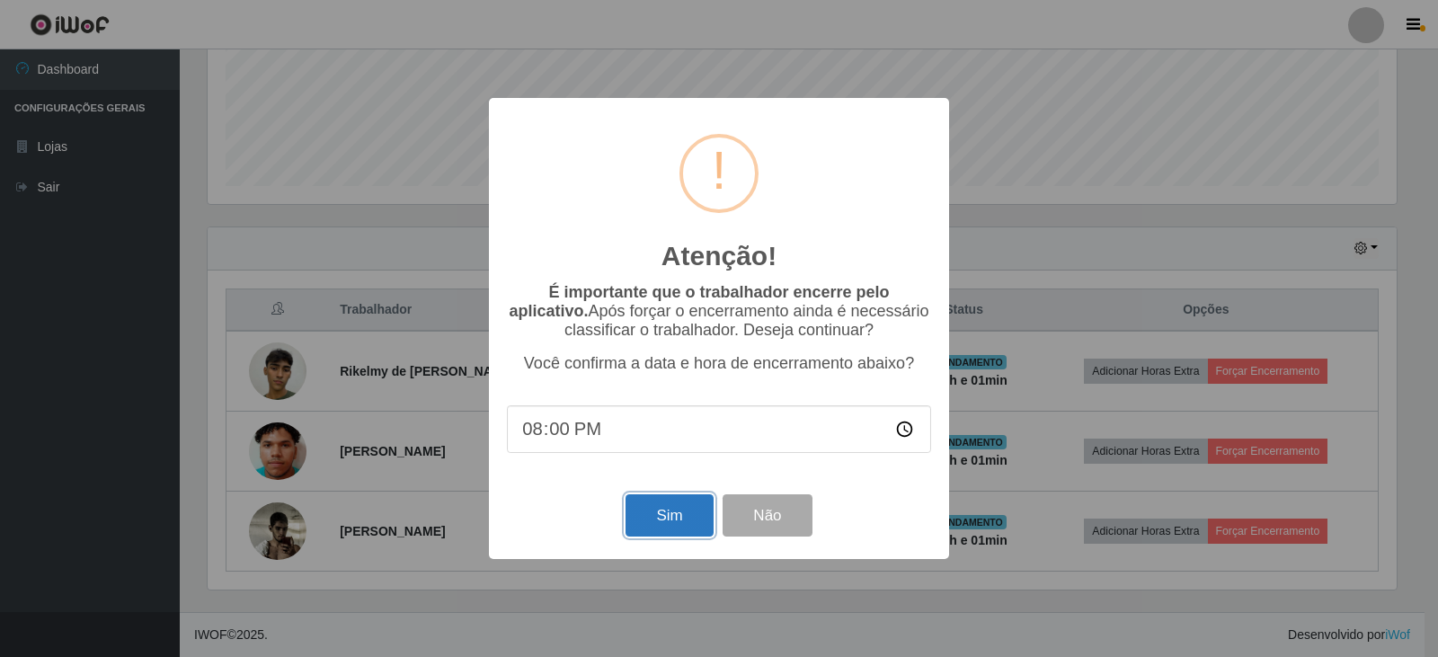
click at [672, 520] on button "Sim" at bounding box center [669, 515] width 87 height 42
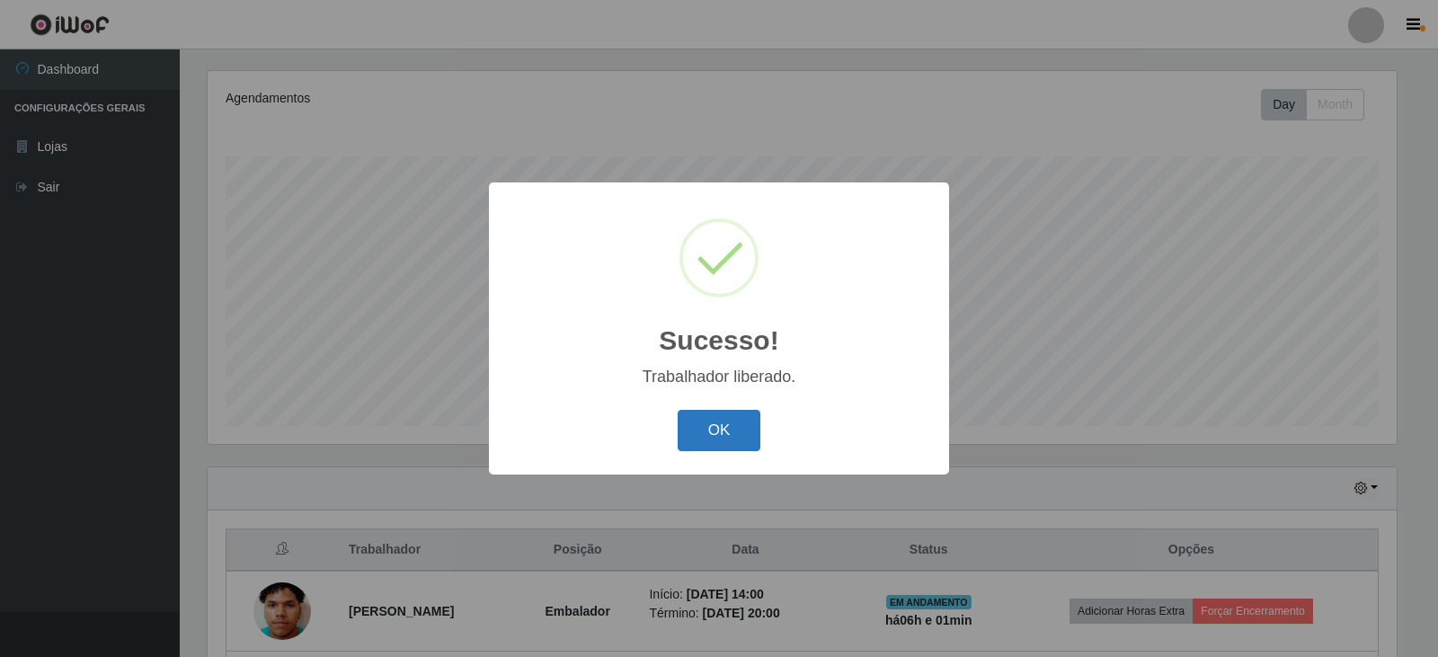
click at [717, 434] on button "OK" at bounding box center [720, 431] width 84 height 42
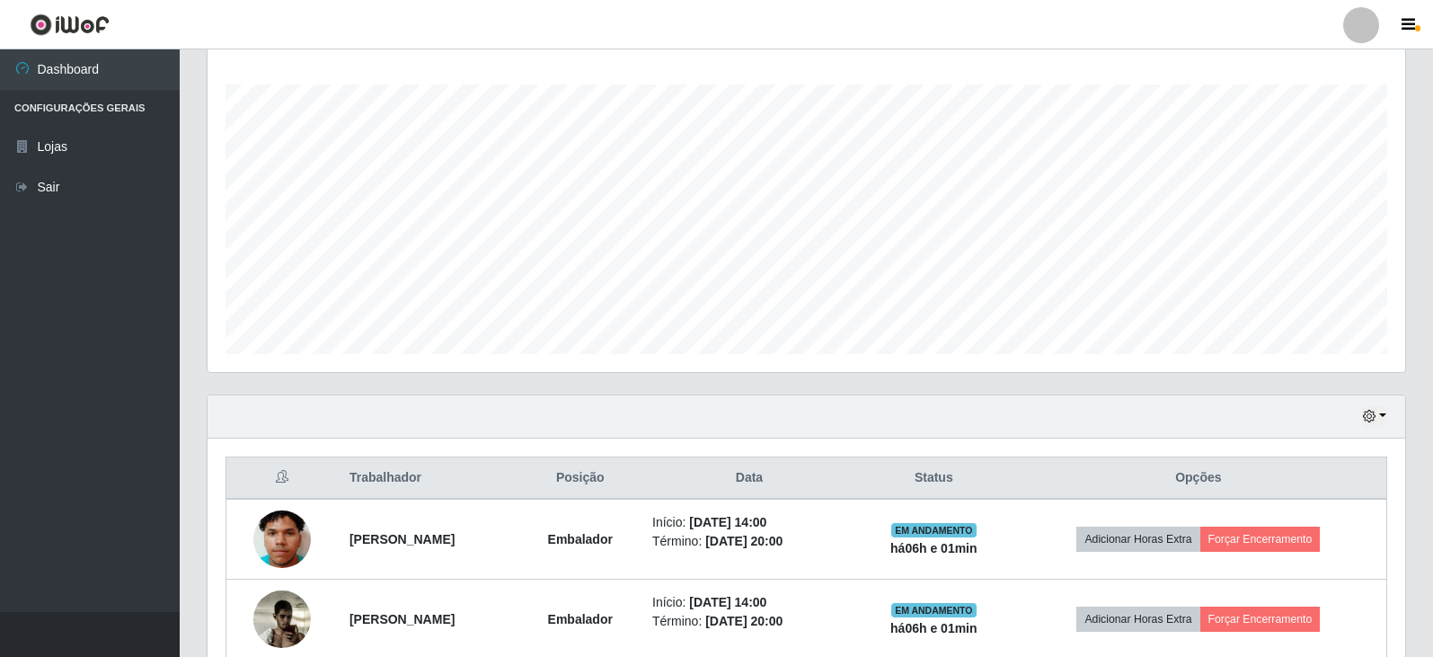
scroll to position [377, 0]
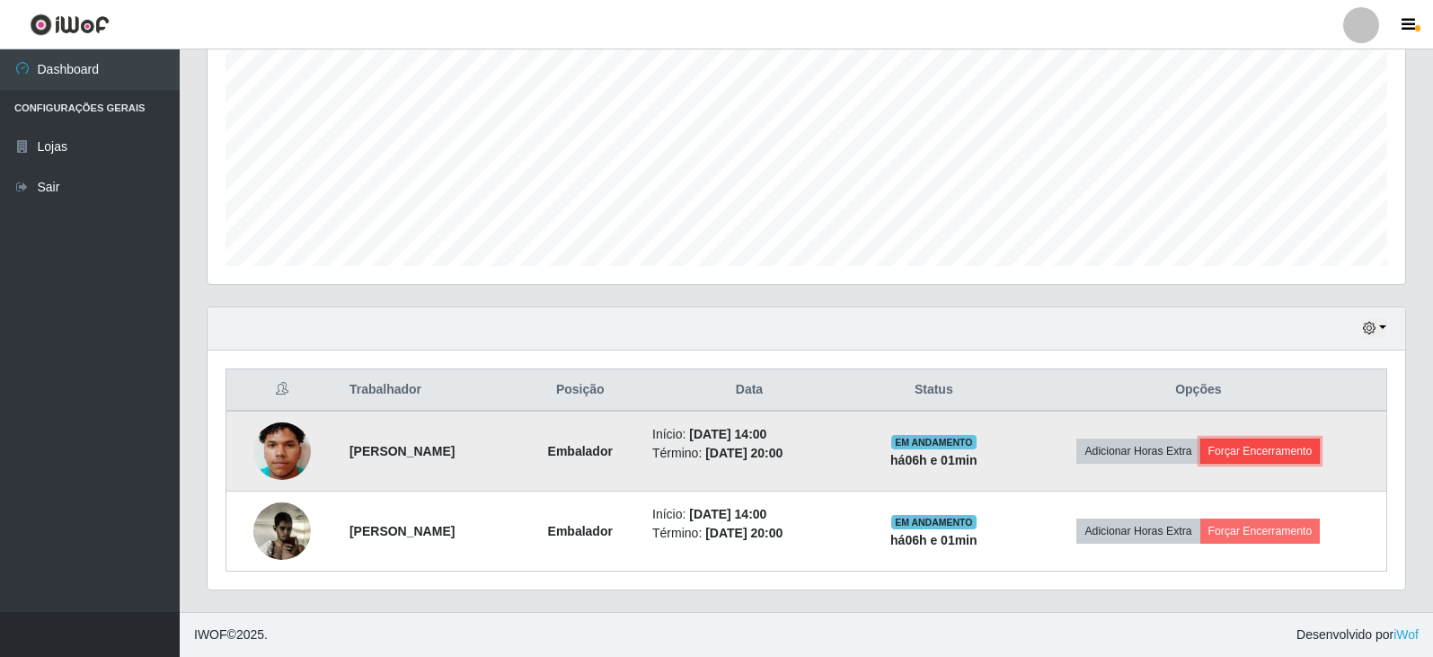
click at [1298, 448] on button "Forçar Encerramento" at bounding box center [1261, 451] width 120 height 25
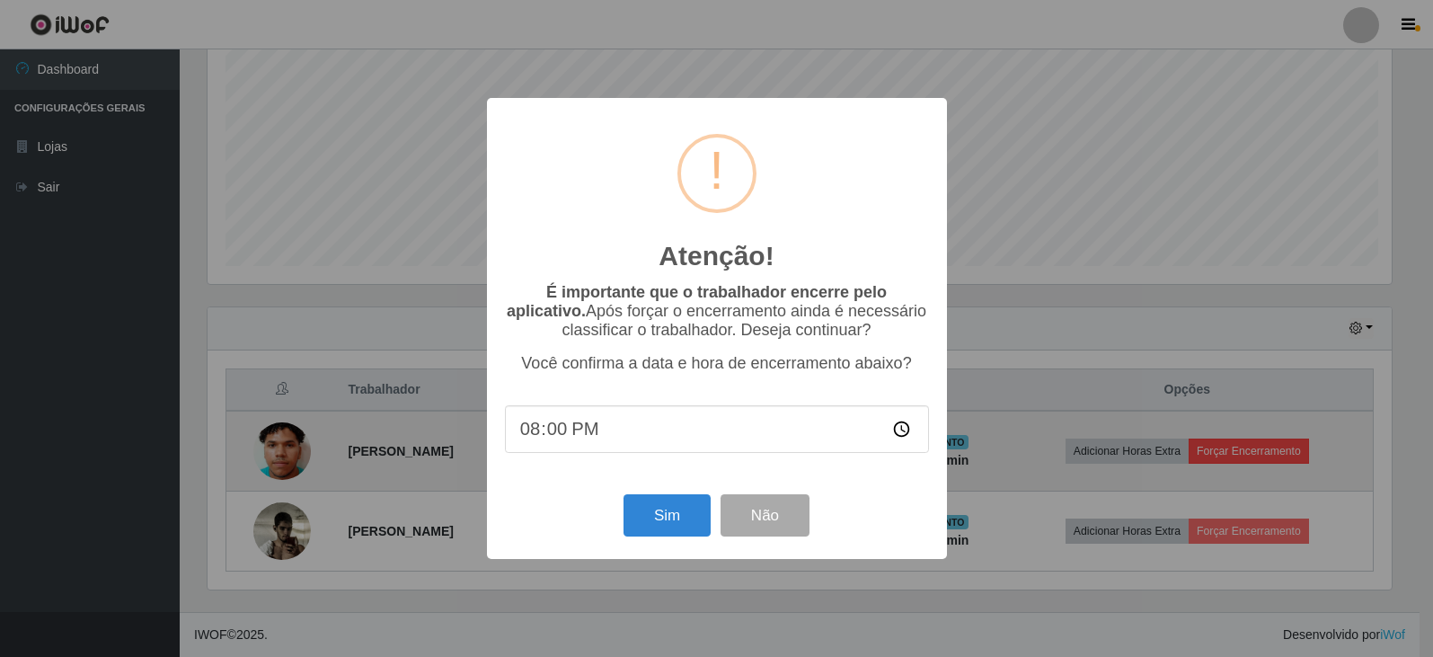
scroll to position [373, 1189]
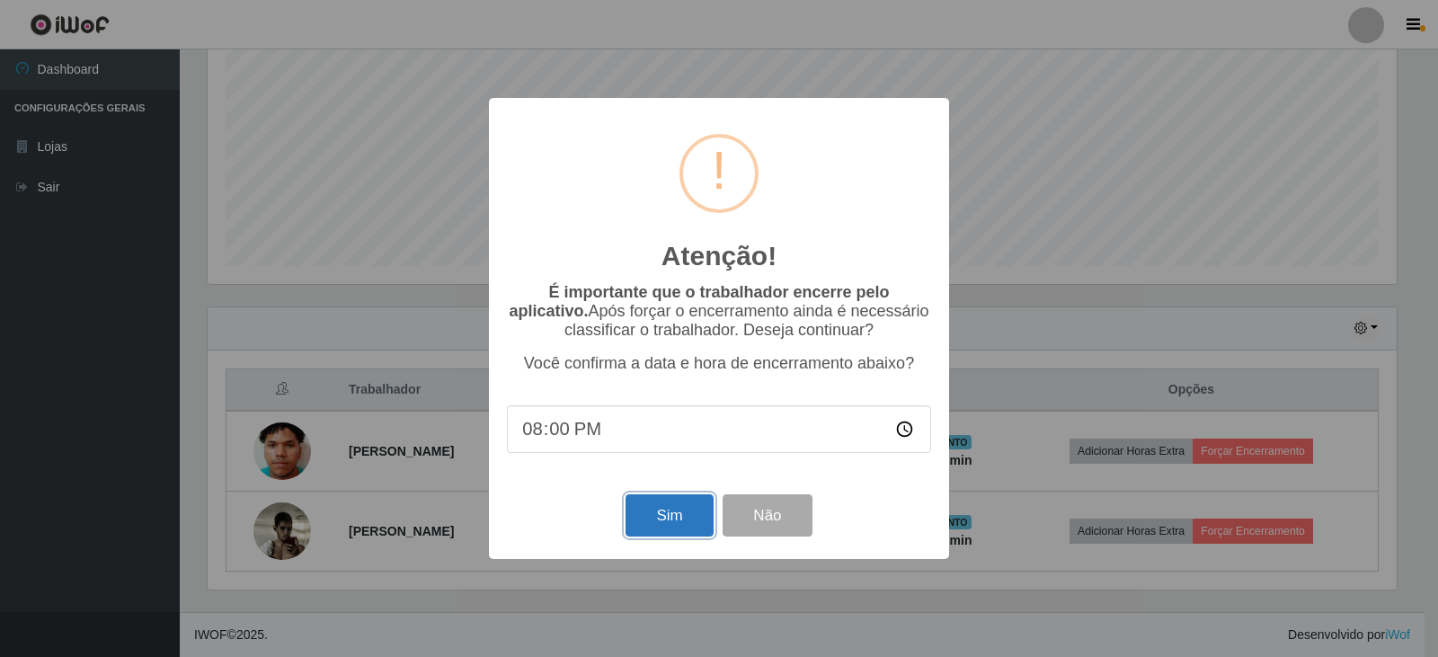
click at [661, 510] on button "Sim" at bounding box center [669, 515] width 87 height 42
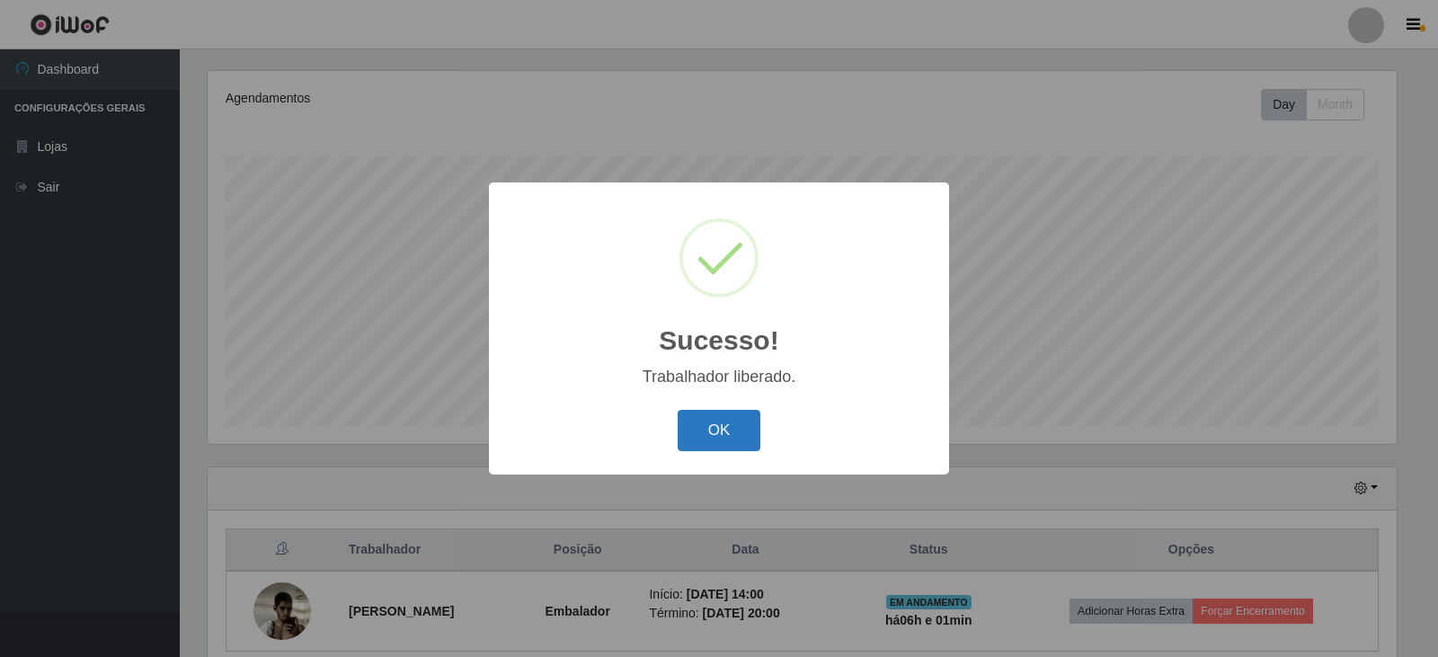
click at [737, 440] on button "OK" at bounding box center [720, 431] width 84 height 42
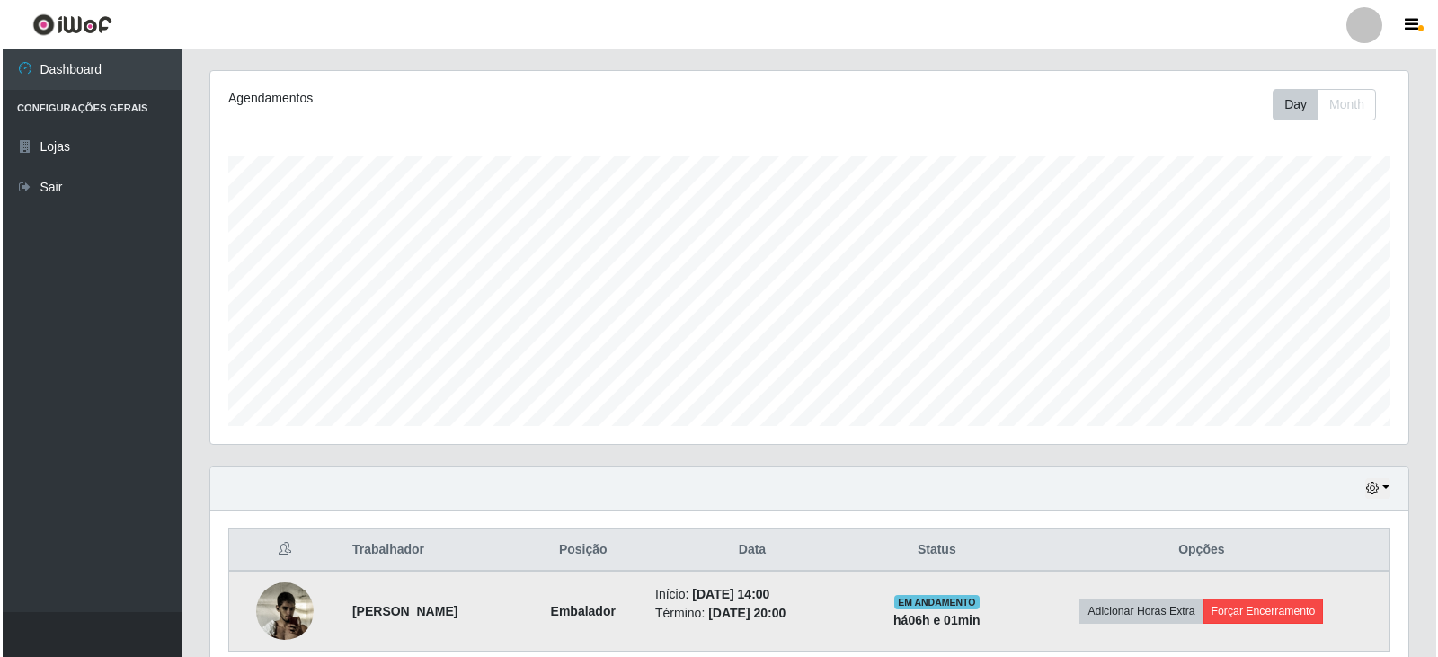
scroll to position [297, 0]
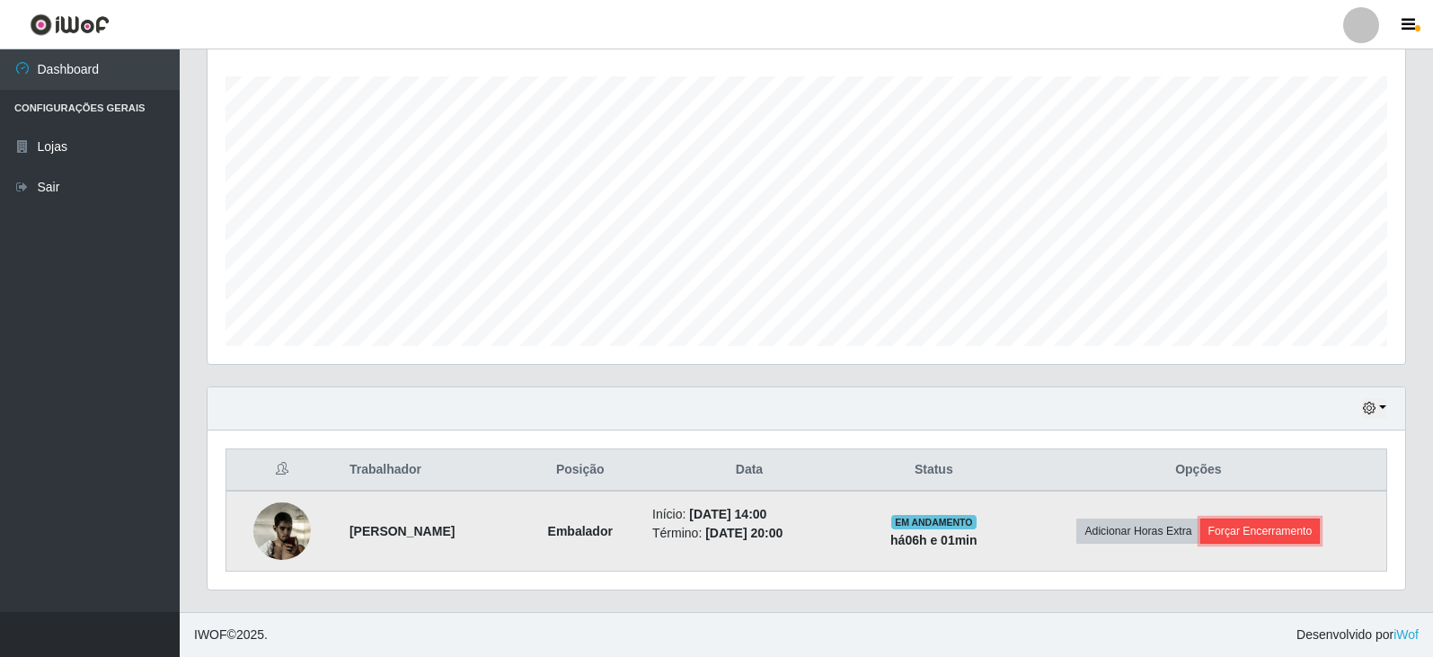
click at [1274, 522] on button "Forçar Encerramento" at bounding box center [1261, 531] width 120 height 25
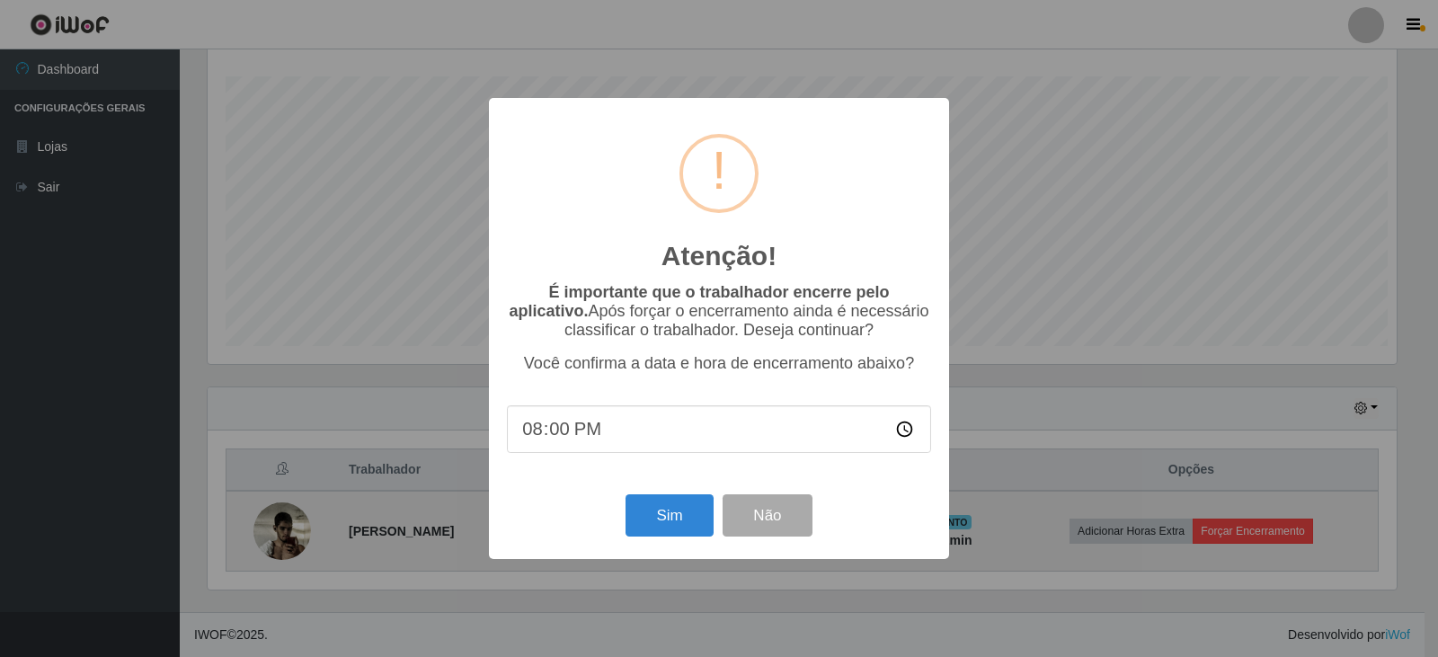
scroll to position [0, 0]
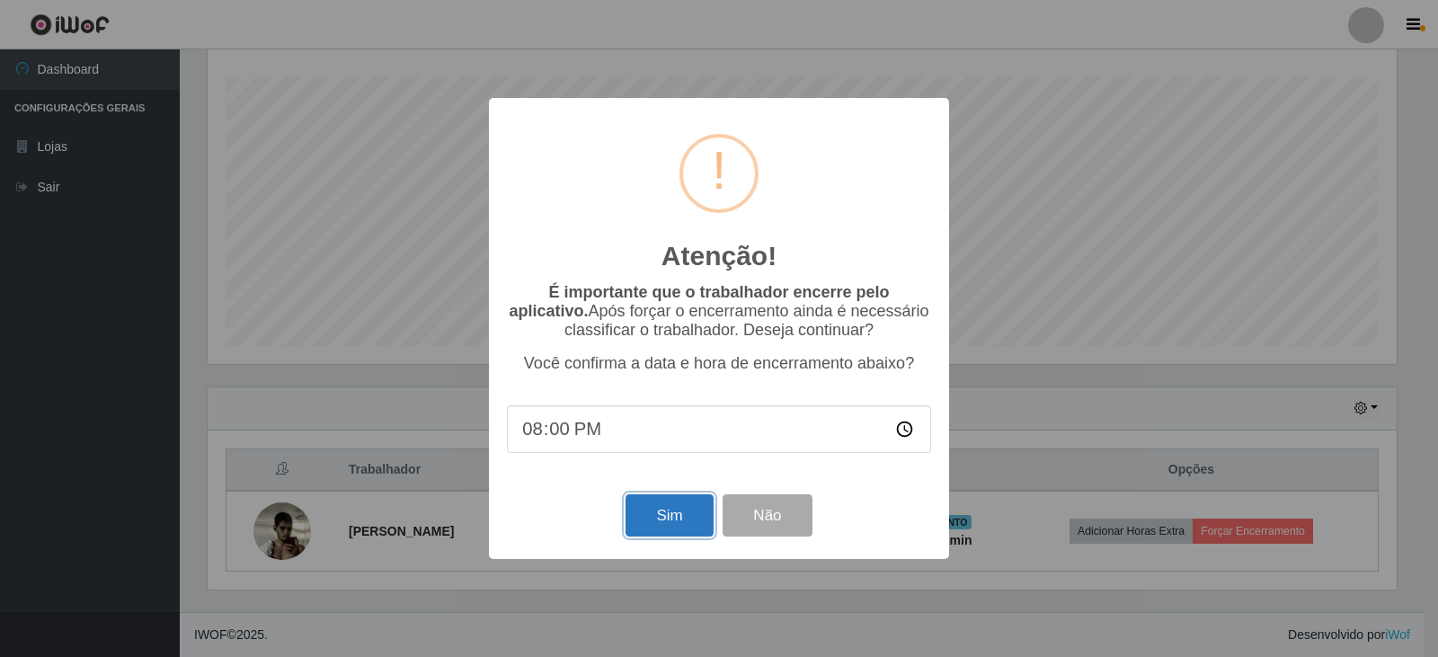
click at [654, 511] on button "Sim" at bounding box center [669, 515] width 87 height 42
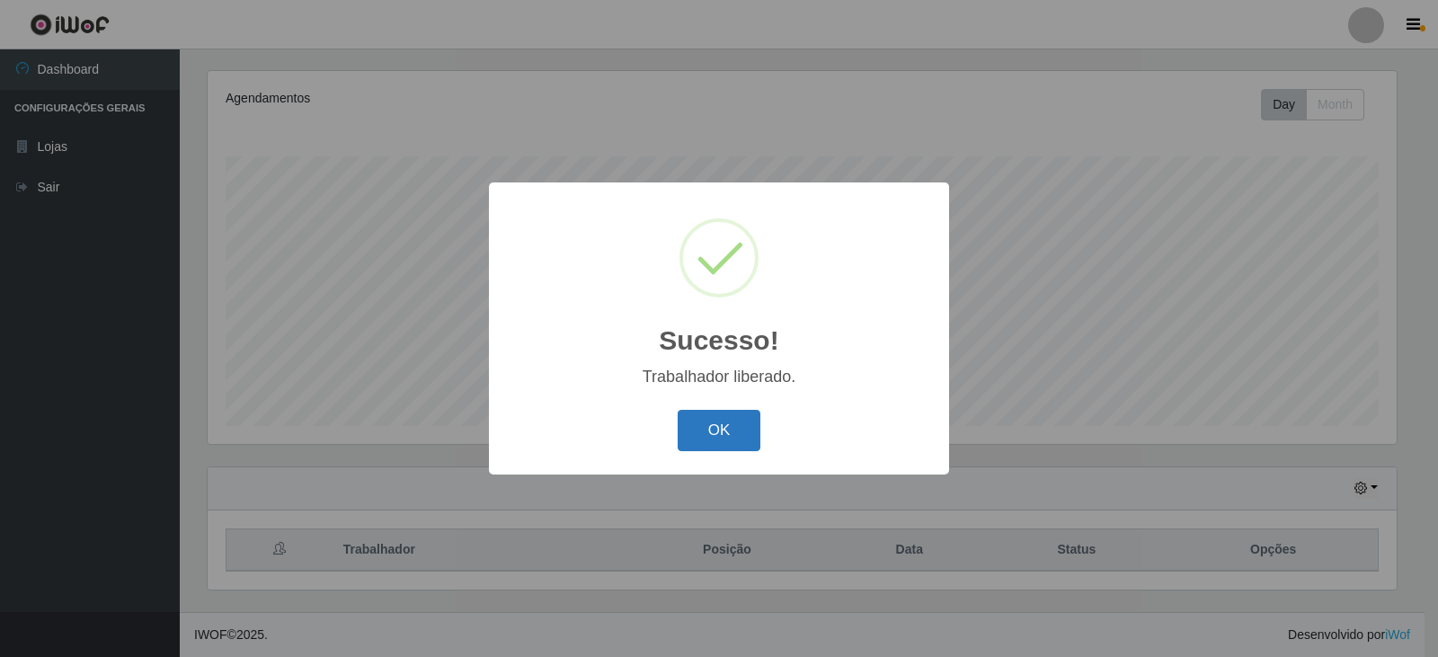
click at [749, 427] on button "OK" at bounding box center [720, 431] width 84 height 42
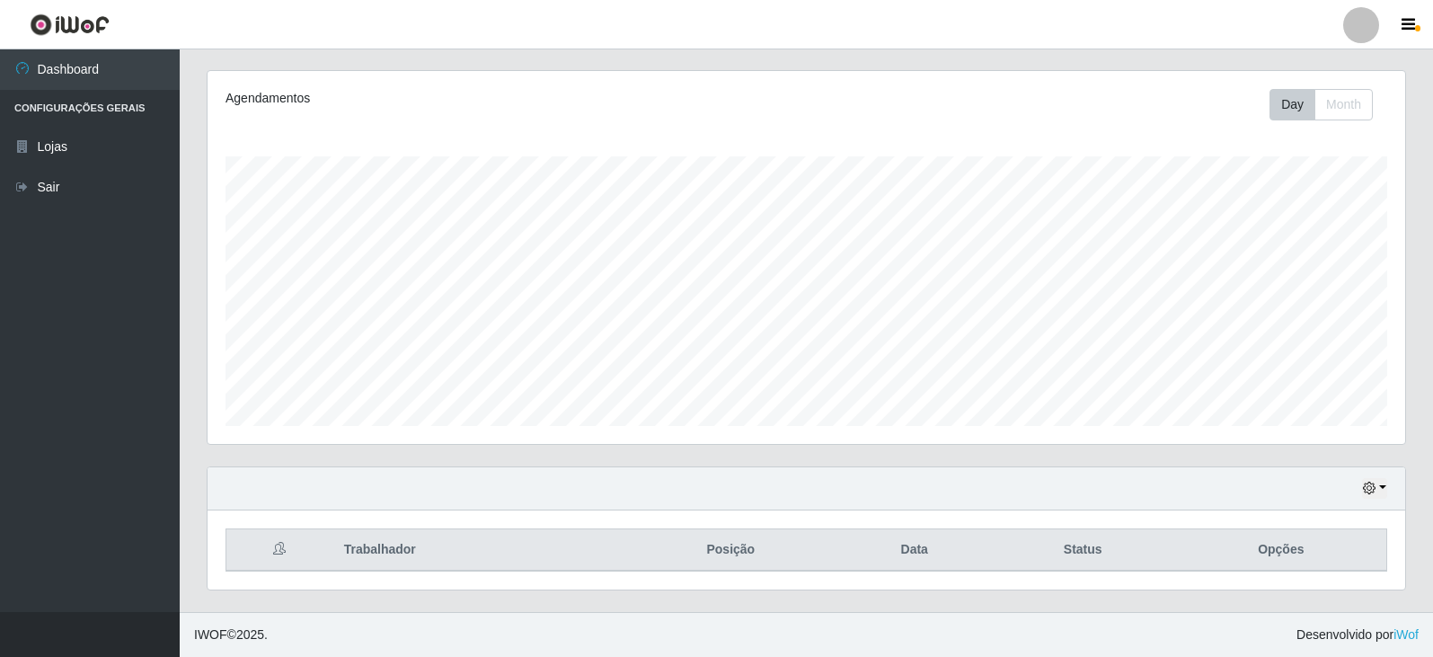
scroll to position [373, 1198]
